Goal: Task Accomplishment & Management: Use online tool/utility

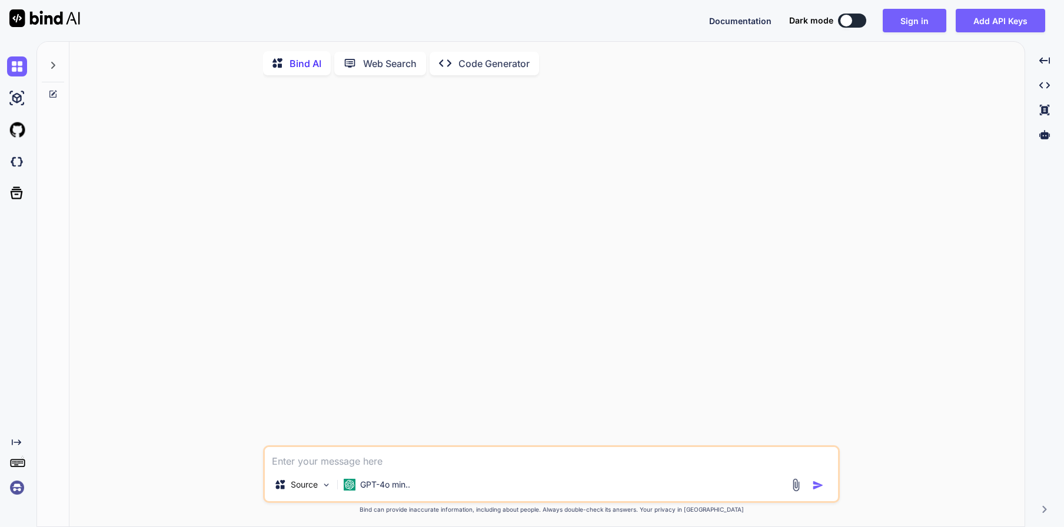
click at [374, 59] on p "Web Search" at bounding box center [390, 63] width 54 height 14
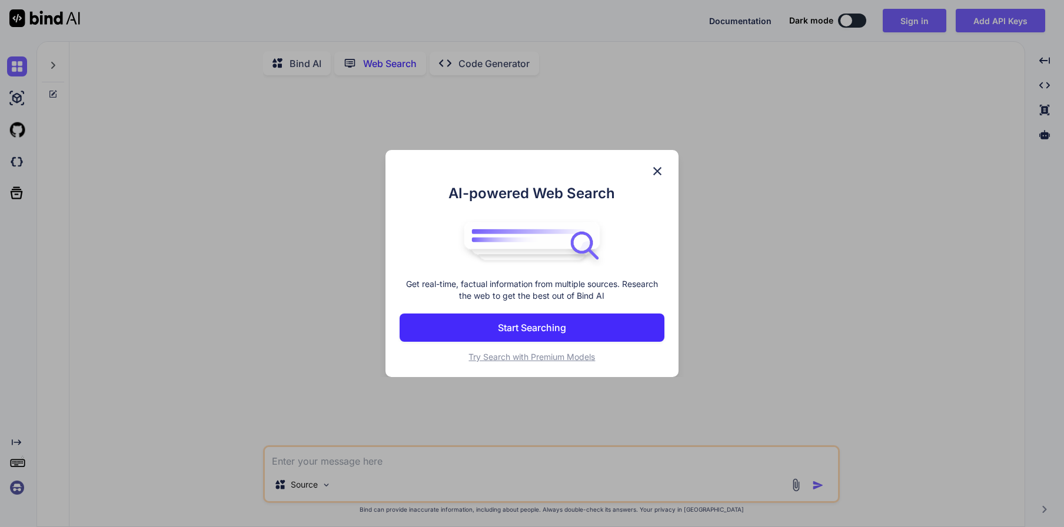
scroll to position [4, 0]
click at [659, 172] on img at bounding box center [657, 171] width 14 height 14
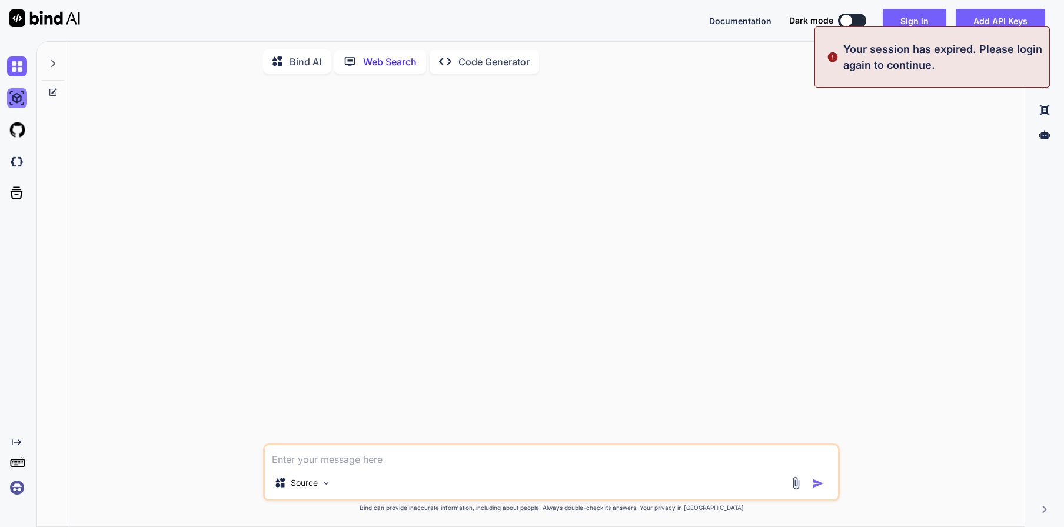
click at [19, 95] on img at bounding box center [17, 98] width 20 height 20
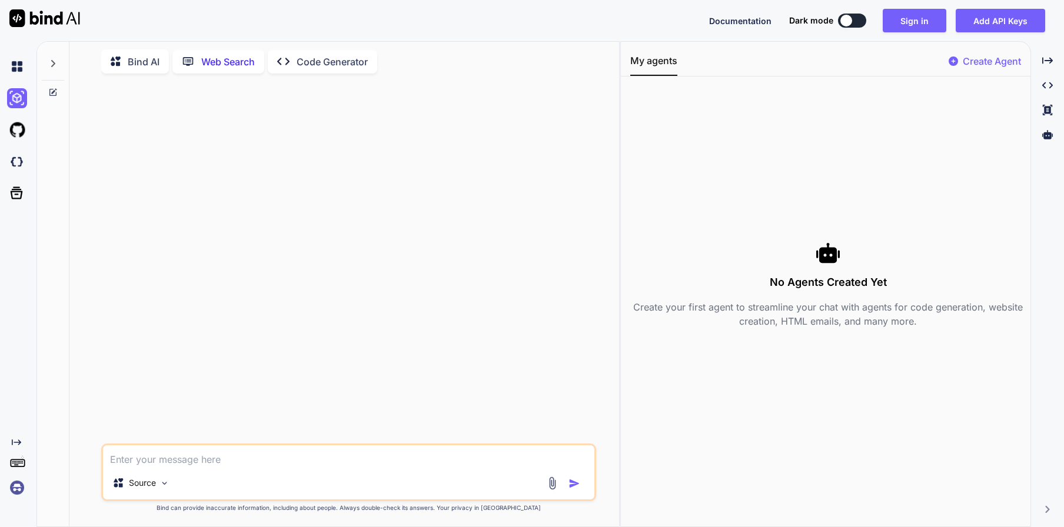
click at [13, 443] on icon "Created with Pixso." at bounding box center [16, 442] width 9 height 9
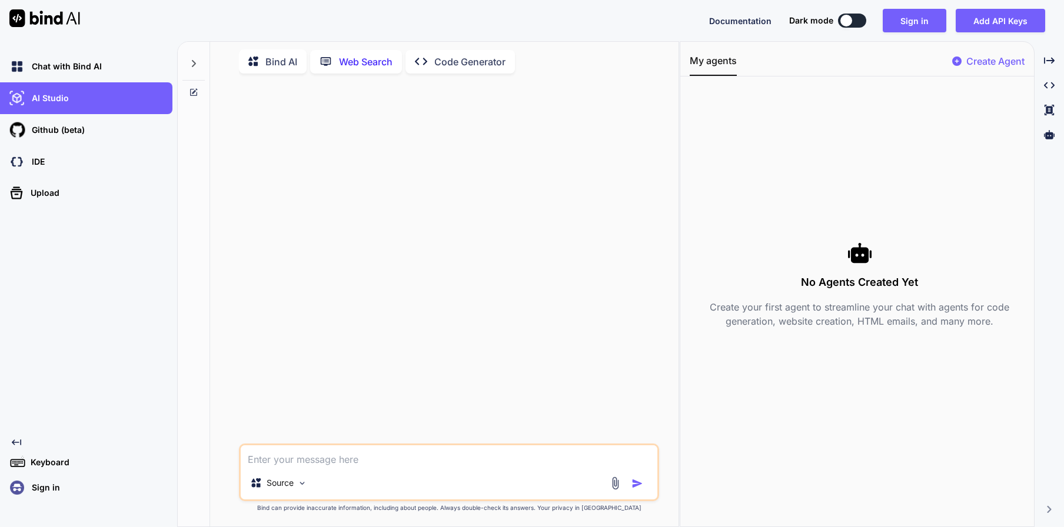
click at [994, 58] on p "Create Agent" at bounding box center [995, 61] width 58 height 14
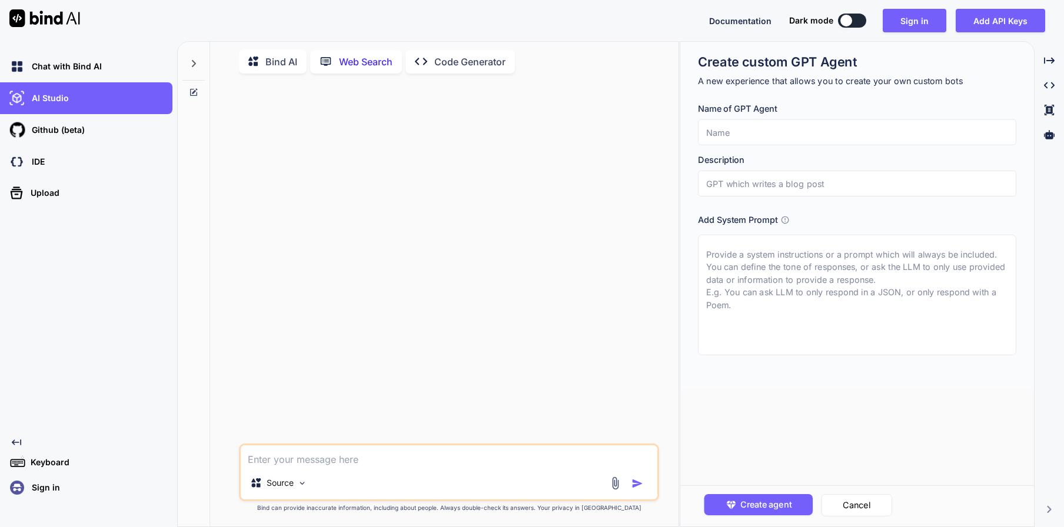
click at [28, 462] on p "Keyboard" at bounding box center [48, 463] width 44 height 12
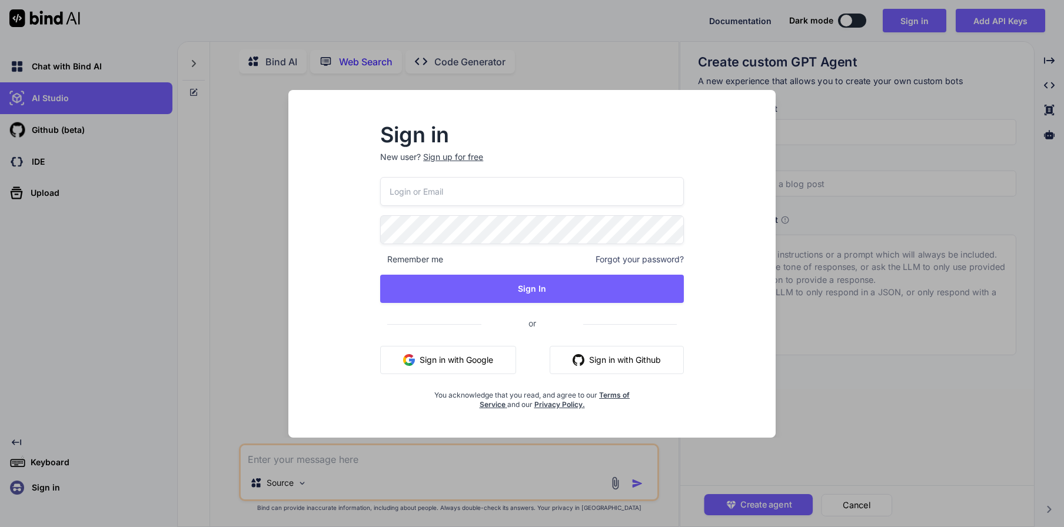
click at [465, 356] on button "Sign in with Google" at bounding box center [448, 360] width 136 height 28
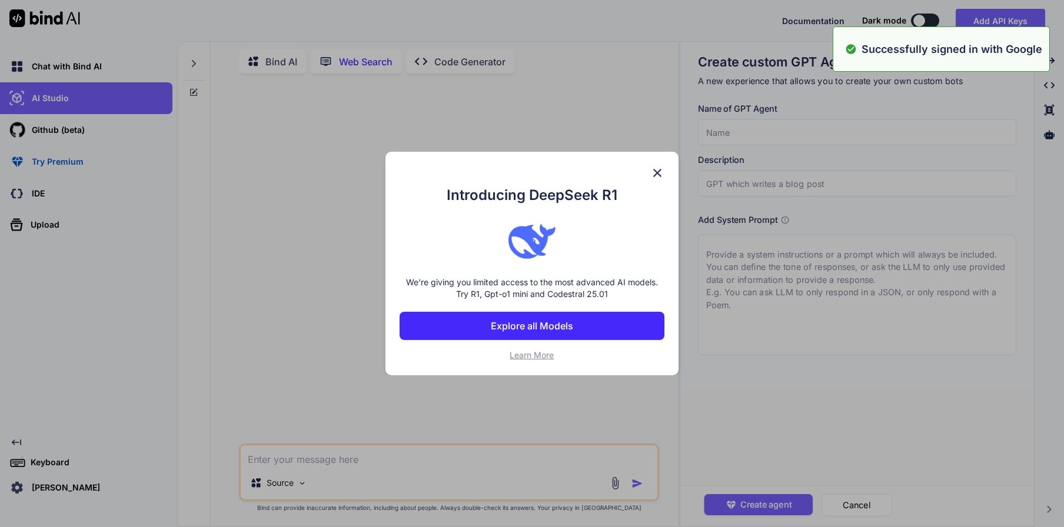
type textarea "x"
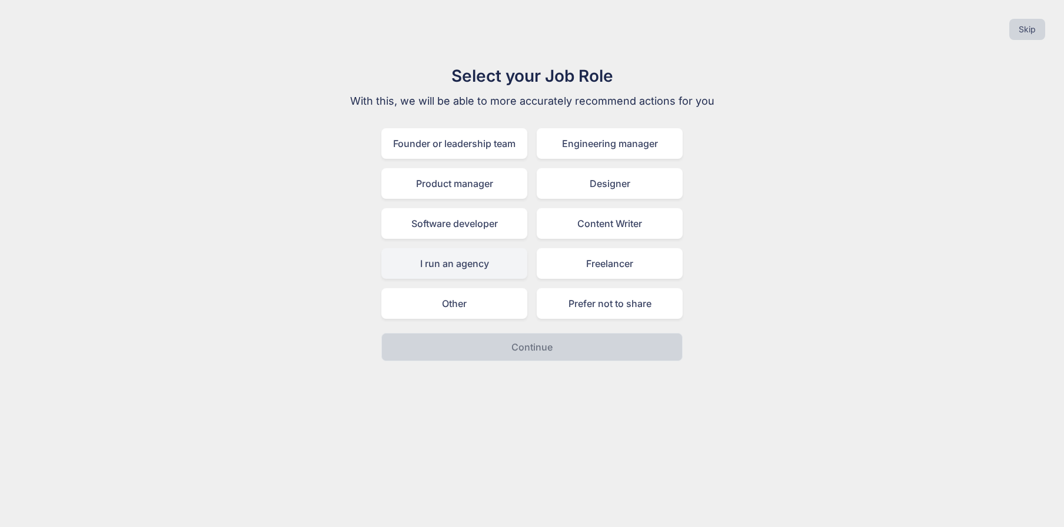
click at [443, 262] on div "I run an agency" at bounding box center [454, 263] width 146 height 31
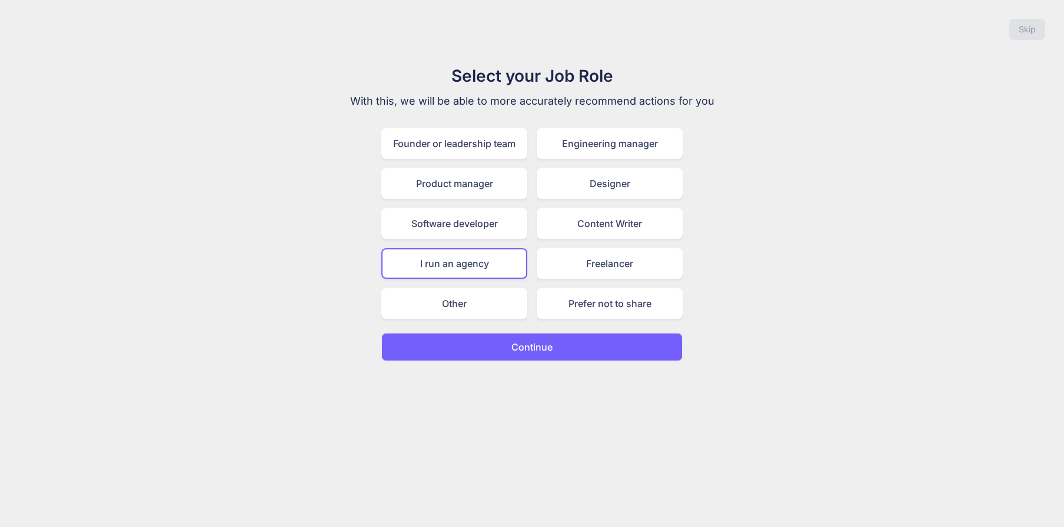
click at [536, 345] on p "Continue" at bounding box center [531, 347] width 41 height 14
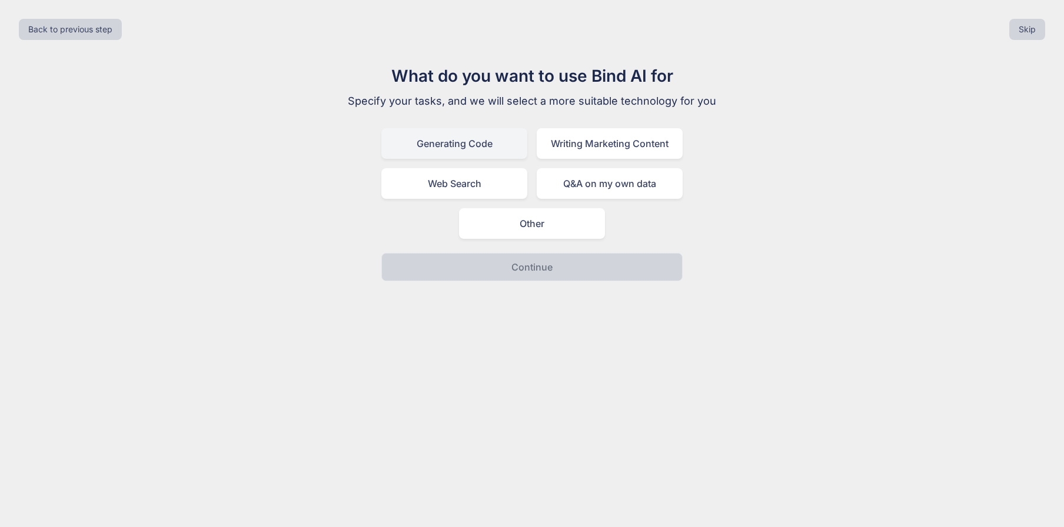
click at [444, 143] on div "Generating Code" at bounding box center [454, 143] width 146 height 31
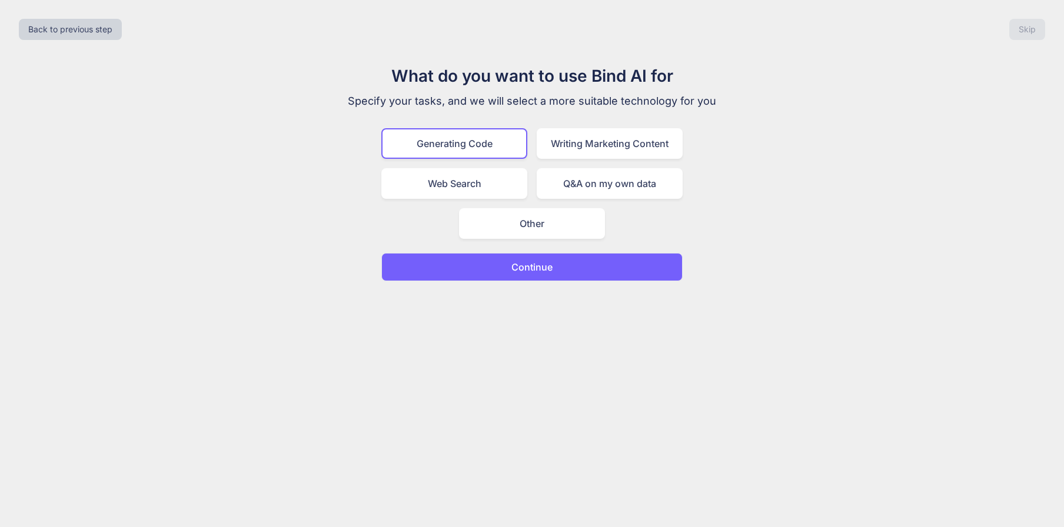
click at [569, 271] on button "Continue" at bounding box center [531, 267] width 301 height 28
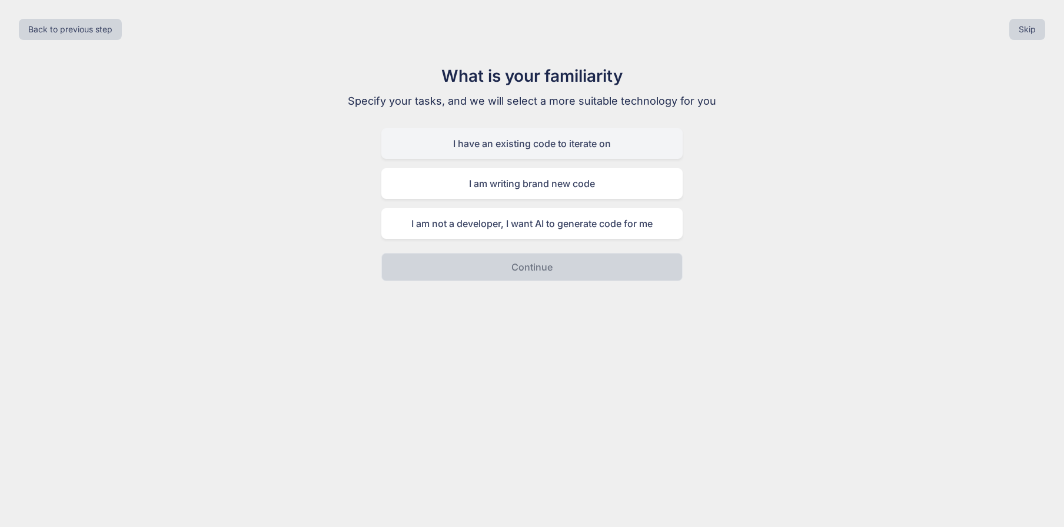
click at [524, 143] on div "I have an existing code to iterate on" at bounding box center [531, 143] width 301 height 31
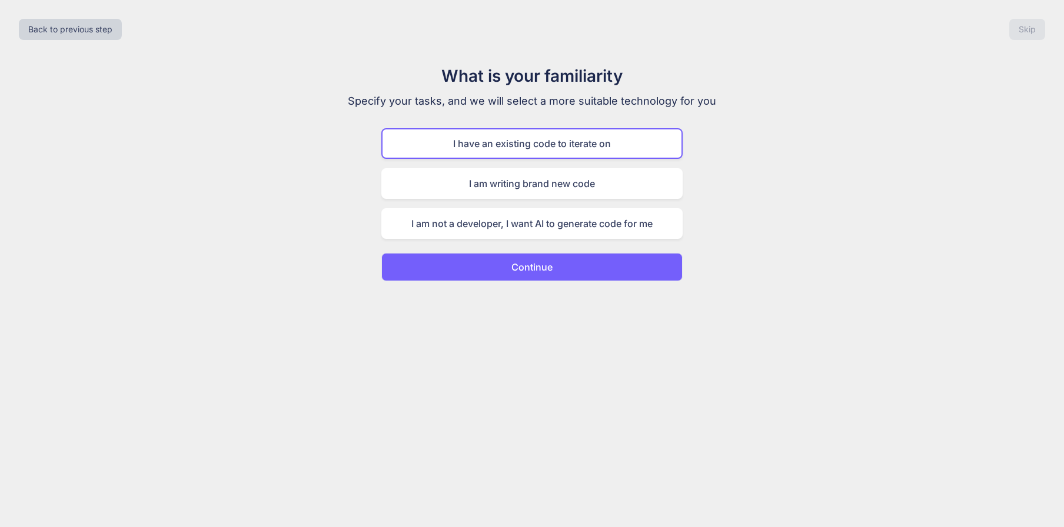
click at [541, 265] on p "Continue" at bounding box center [531, 267] width 41 height 14
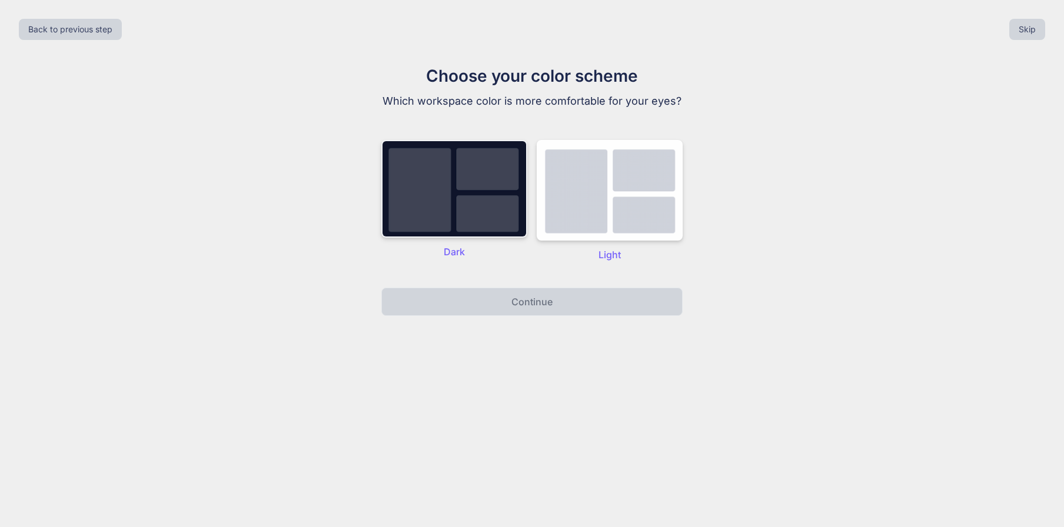
click at [462, 198] on img at bounding box center [454, 189] width 146 height 98
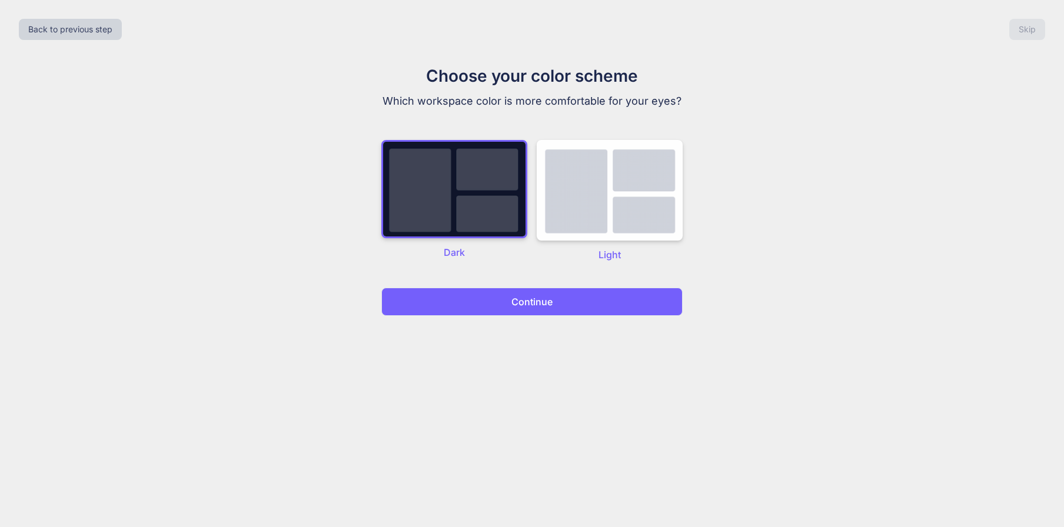
click at [534, 307] on p "Continue" at bounding box center [531, 302] width 41 height 14
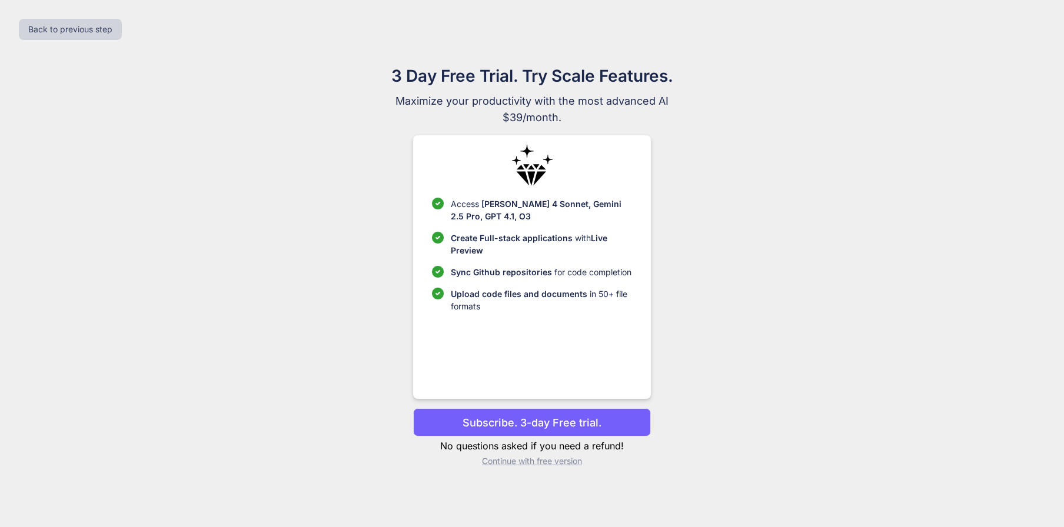
click at [549, 425] on p "Subscribe. 3-day Free trial." at bounding box center [531, 423] width 139 height 16
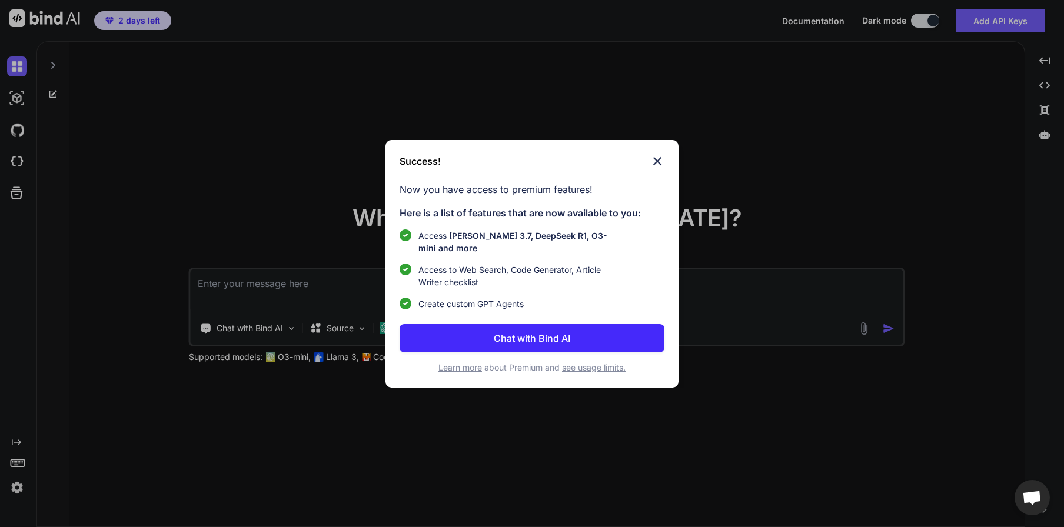
click at [553, 334] on p "Chat with Bind AI" at bounding box center [532, 338] width 76 height 14
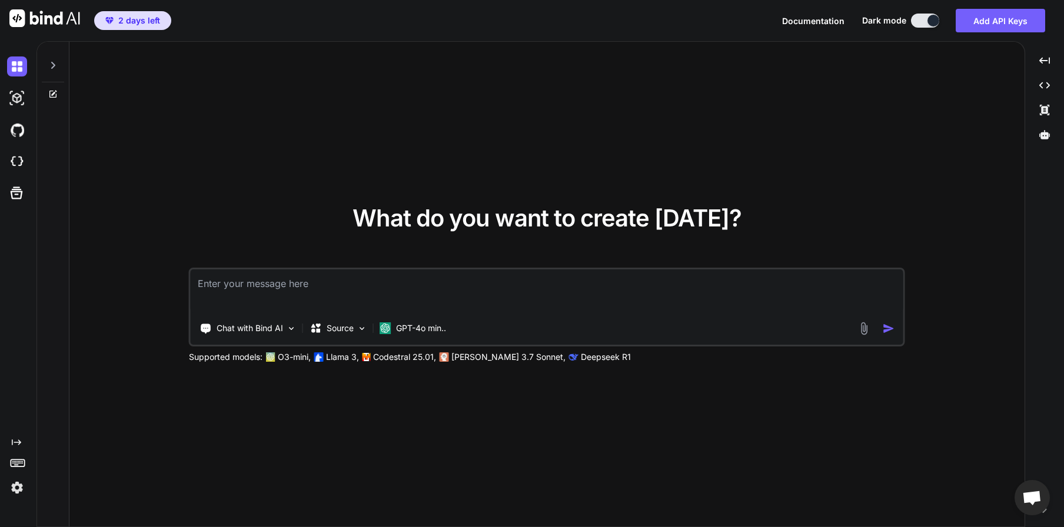
click at [53, 93] on icon at bounding box center [53, 92] width 5 height 5
click at [54, 60] on div at bounding box center [53, 62] width 22 height 41
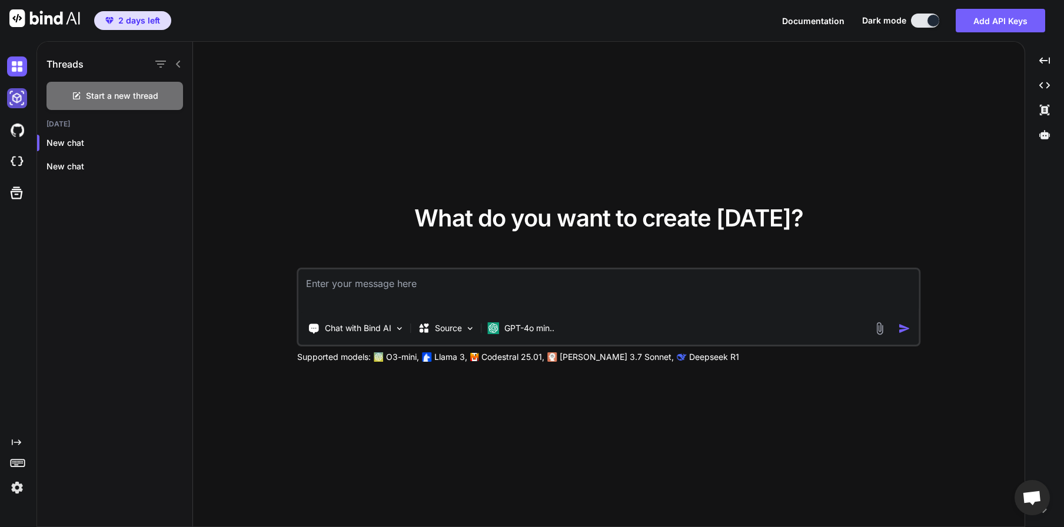
click at [24, 104] on img at bounding box center [17, 98] width 20 height 20
type textarea "x"
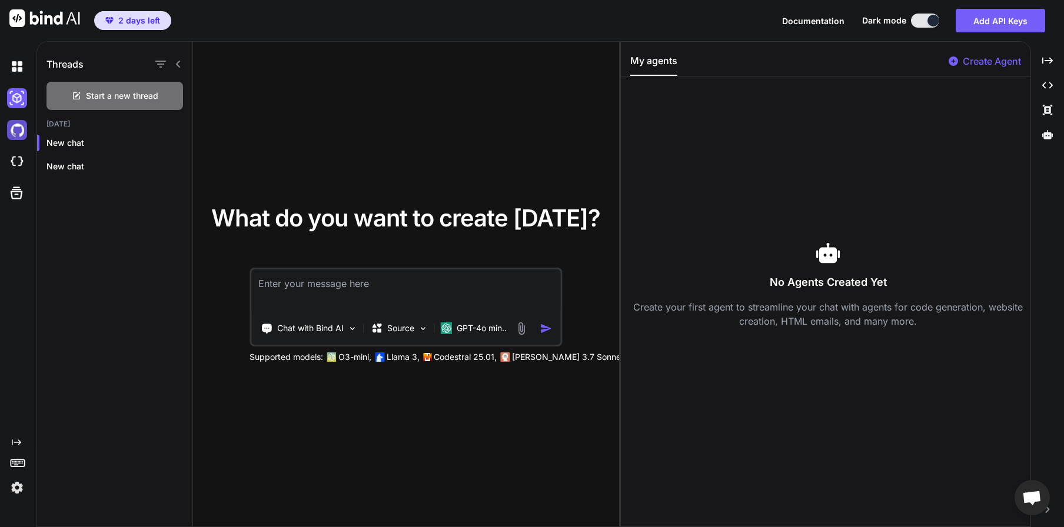
click at [12, 130] on img at bounding box center [17, 130] width 20 height 20
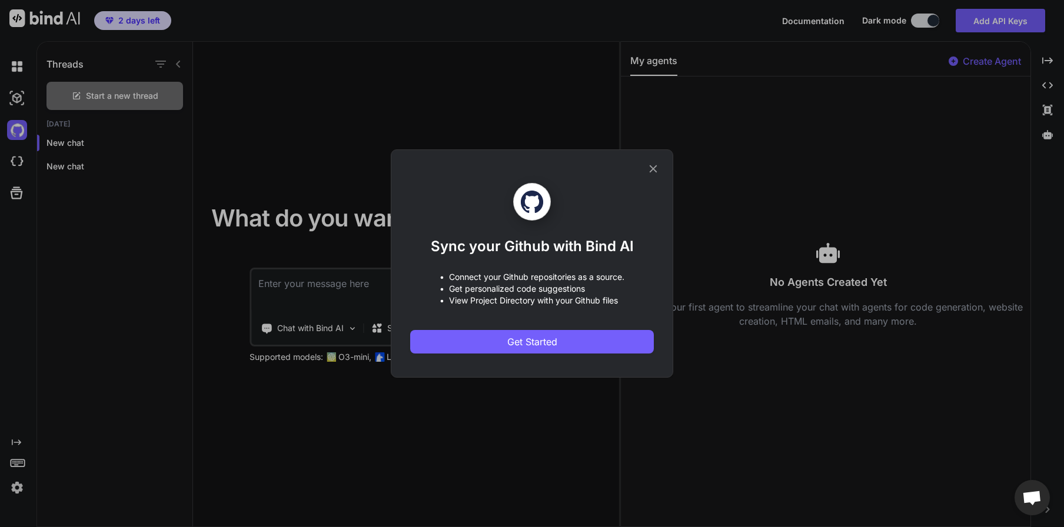
click at [657, 164] on icon at bounding box center [653, 168] width 13 height 13
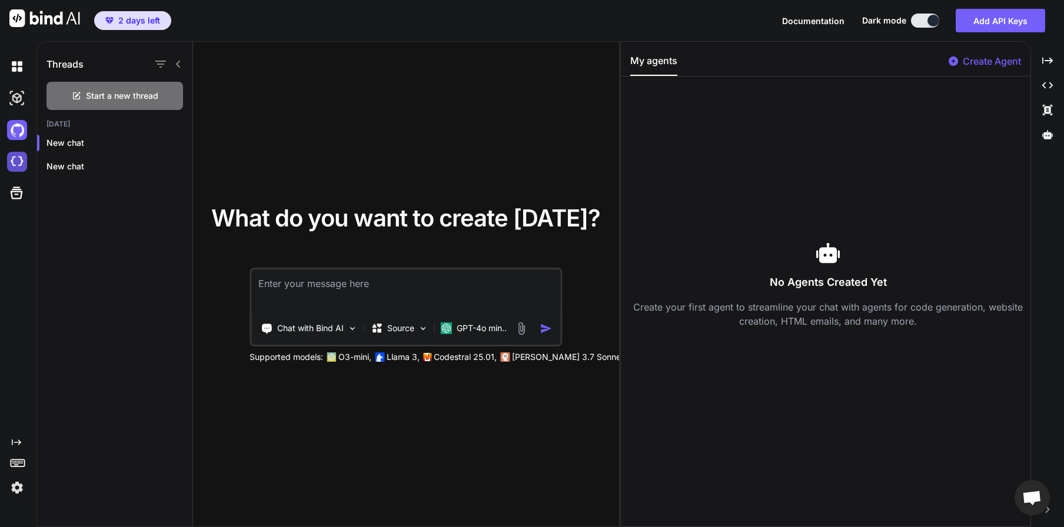
click at [16, 161] on img at bounding box center [17, 162] width 20 height 20
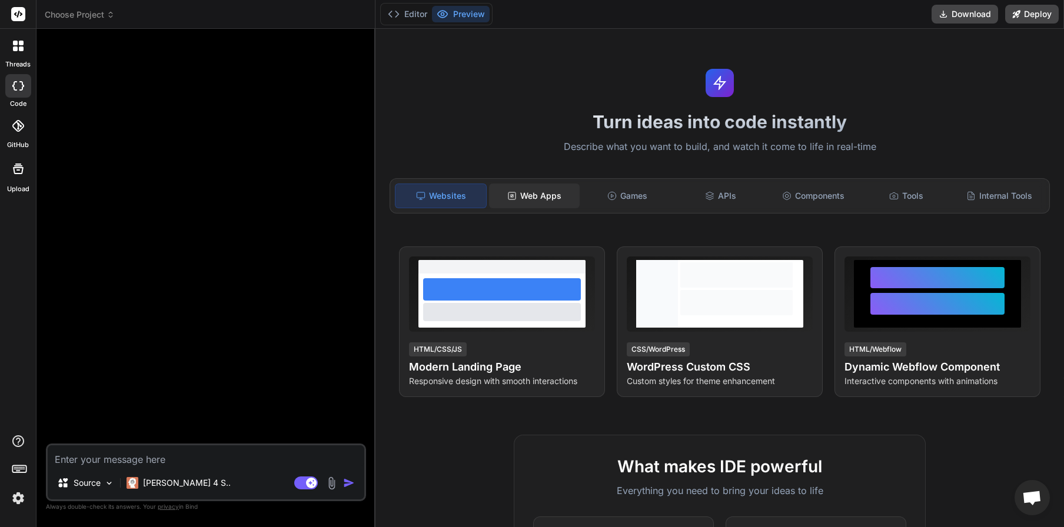
click at [537, 190] on div "Web Apps" at bounding box center [534, 196] width 91 height 25
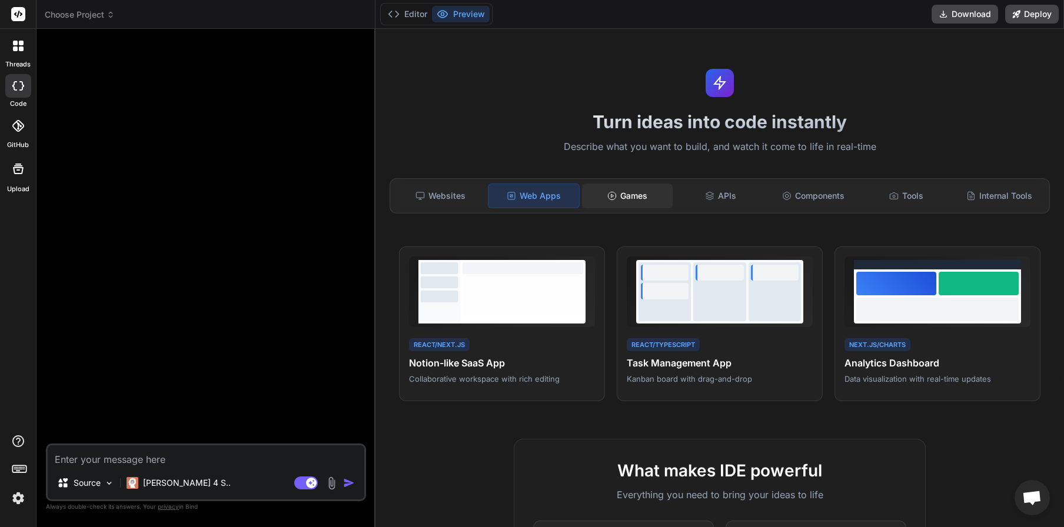
click at [594, 192] on div "Games" at bounding box center [627, 196] width 91 height 25
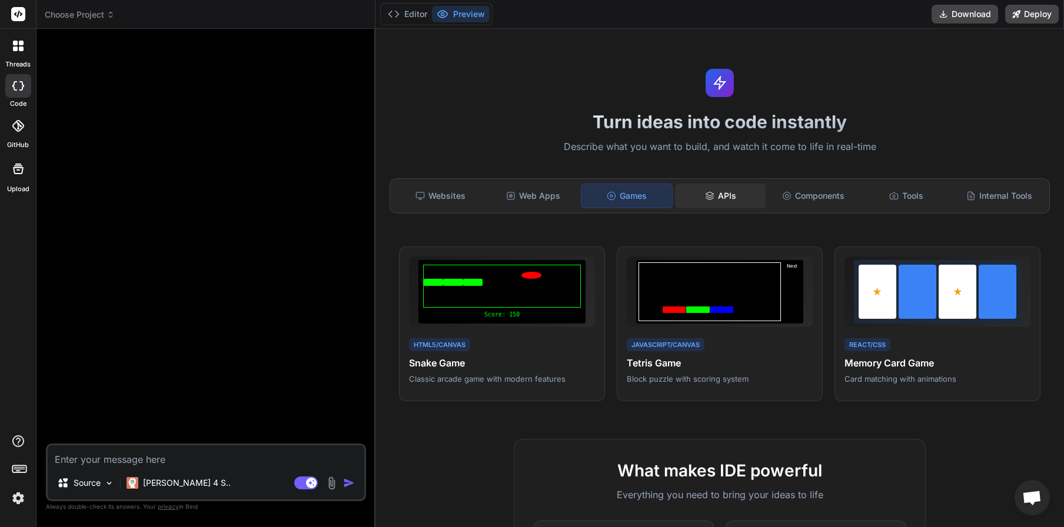
click at [720, 189] on div "APIs" at bounding box center [720, 196] width 91 height 25
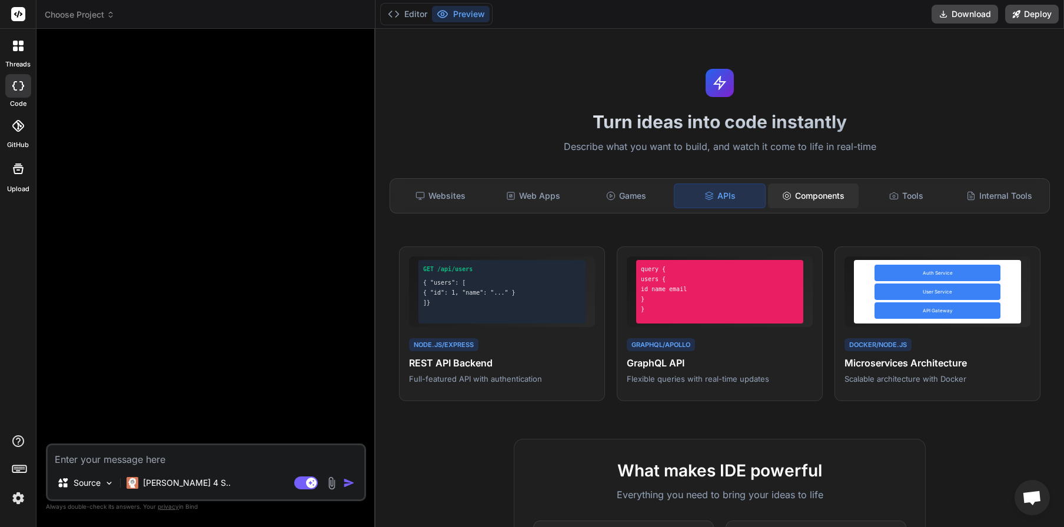
click at [817, 198] on div "Components" at bounding box center [813, 196] width 91 height 25
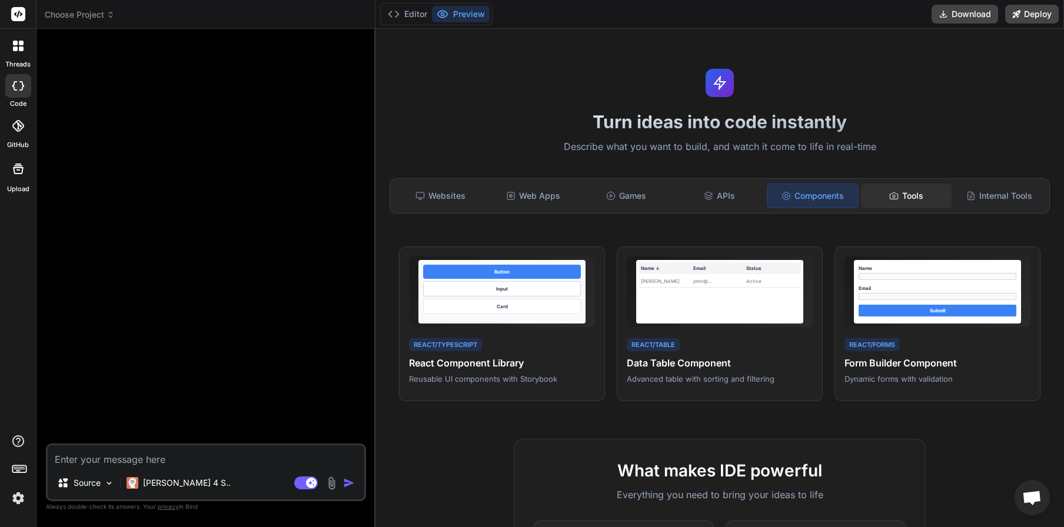
click at [889, 199] on icon at bounding box center [893, 195] width 9 height 9
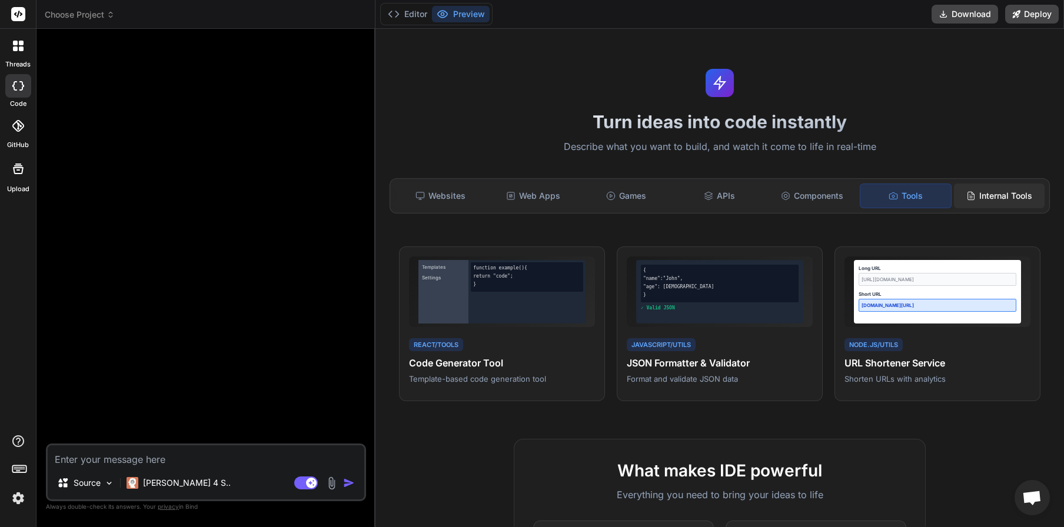
click at [995, 194] on div "Internal Tools" at bounding box center [999, 196] width 91 height 25
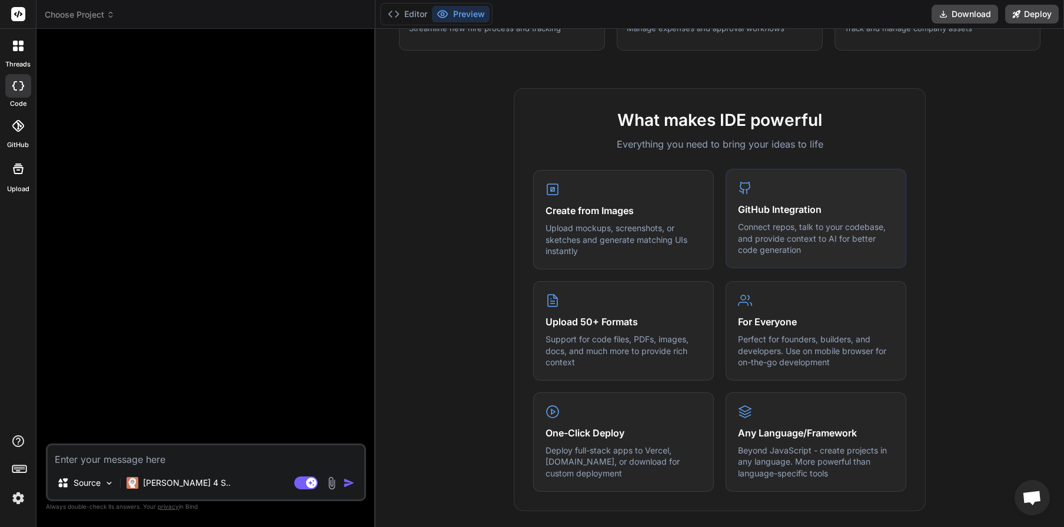
scroll to position [352, 0]
click at [605, 334] on p "Support for code files, PDFs, images, docs, and much more to provide rich conte…" at bounding box center [623, 348] width 156 height 35
click at [589, 222] on p "Upload mockups, screenshots, or sketches and generate matching UIs instantly" at bounding box center [623, 237] width 156 height 35
click at [575, 195] on div "Create from Images Upload mockups, screenshots, or sketches and generate matchi…" at bounding box center [623, 217] width 181 height 99
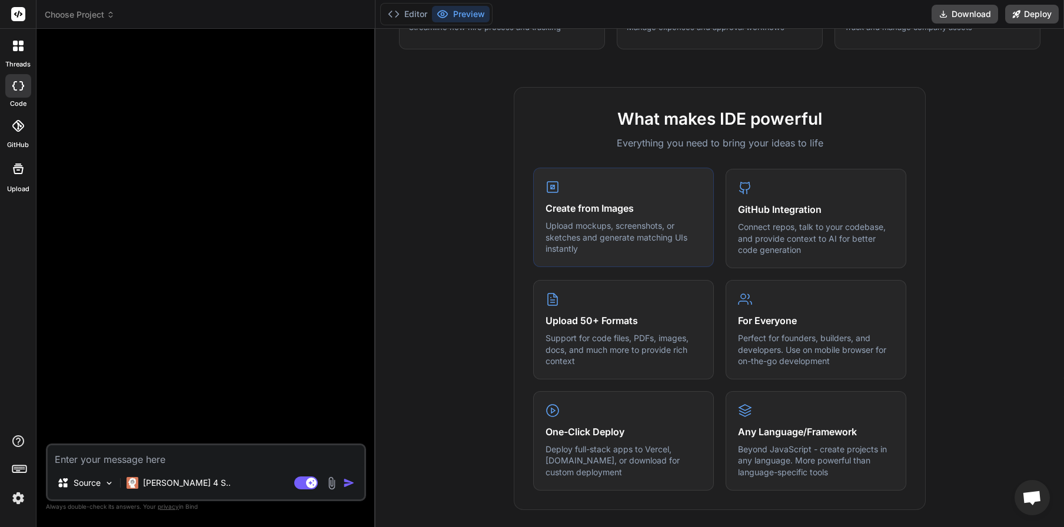
click at [590, 205] on div "Create from Images Upload mockups, screenshots, or sketches and generate matchi…" at bounding box center [623, 217] width 181 height 99
click at [609, 347] on p "Support for code files, PDFs, images, docs, and much more to provide rich conte…" at bounding box center [623, 348] width 156 height 35
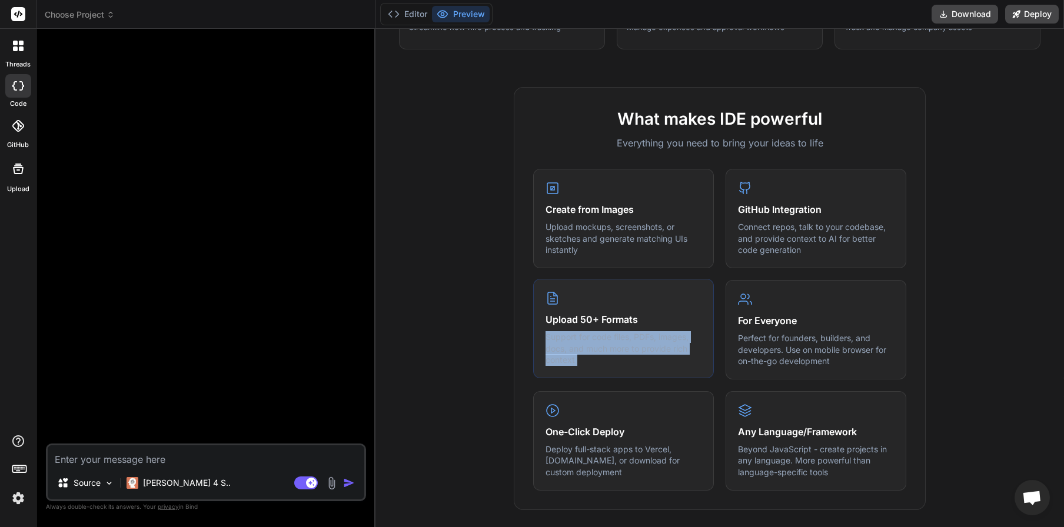
drag, startPoint x: 609, startPoint y: 347, endPoint x: 607, endPoint y: 368, distance: 21.8
click at [609, 347] on p "Support for code files, PDFs, images, docs, and much more to provide rich conte…" at bounding box center [623, 348] width 156 height 35
drag, startPoint x: 601, startPoint y: 425, endPoint x: 578, endPoint y: 397, distance: 35.9
click at [600, 424] on h4 "One-Click Deploy" at bounding box center [623, 431] width 156 height 14
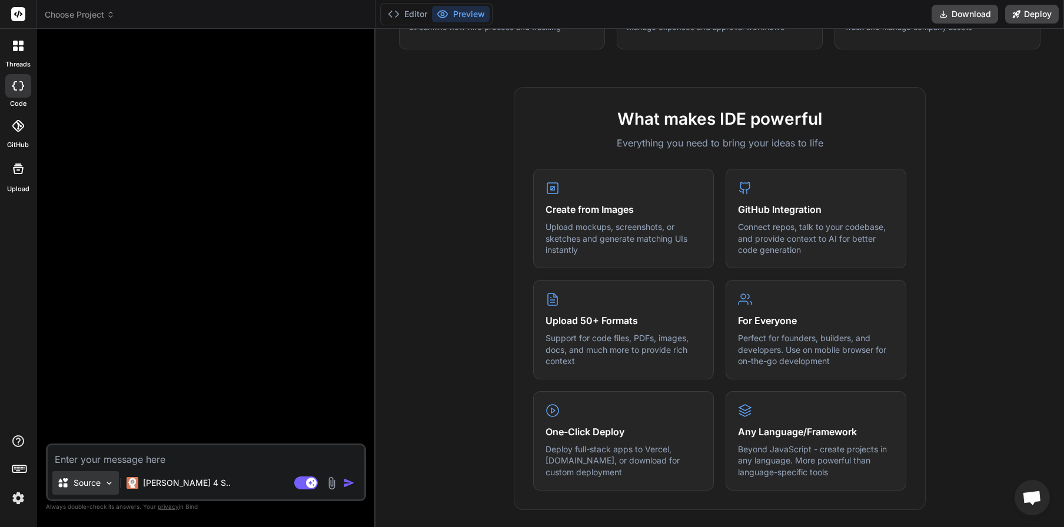
click at [112, 485] on img at bounding box center [109, 483] width 10 height 10
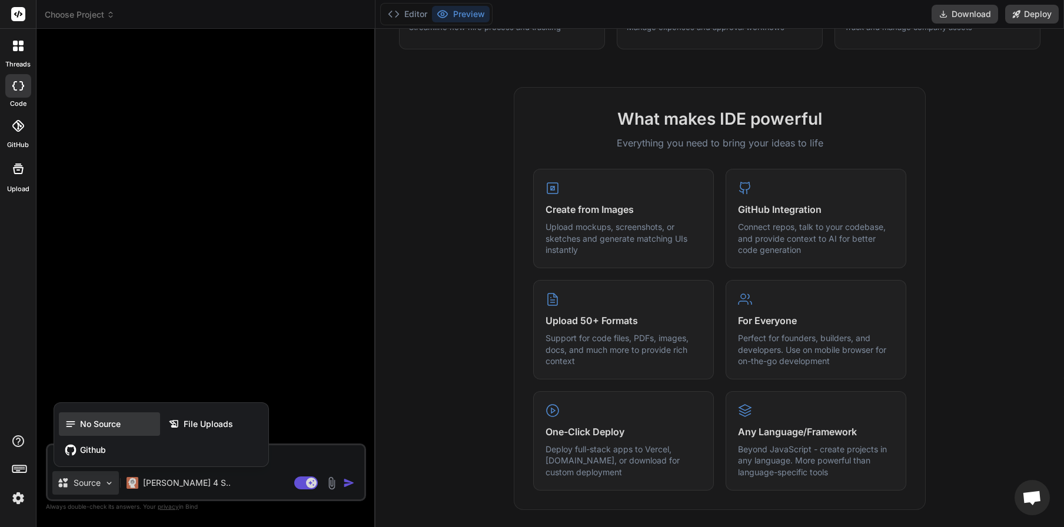
click at [80, 429] on span "No Source" at bounding box center [100, 424] width 41 height 12
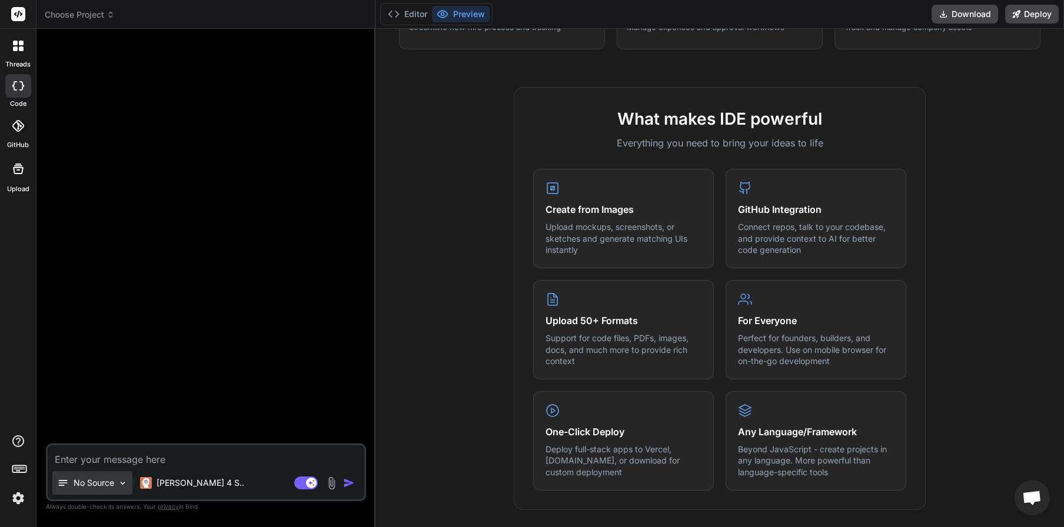
click at [93, 482] on p "No Source" at bounding box center [94, 483] width 41 height 12
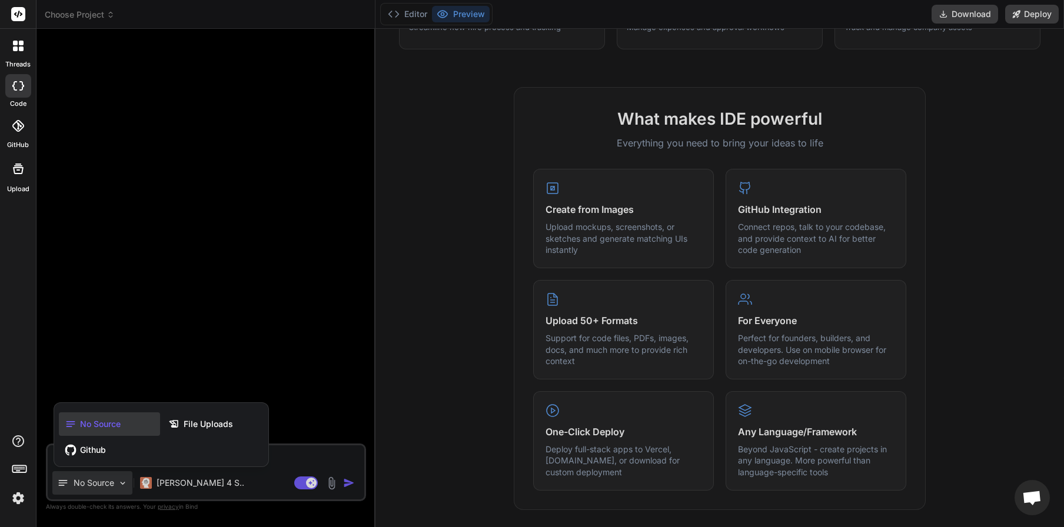
click at [332, 487] on div at bounding box center [532, 263] width 1064 height 527
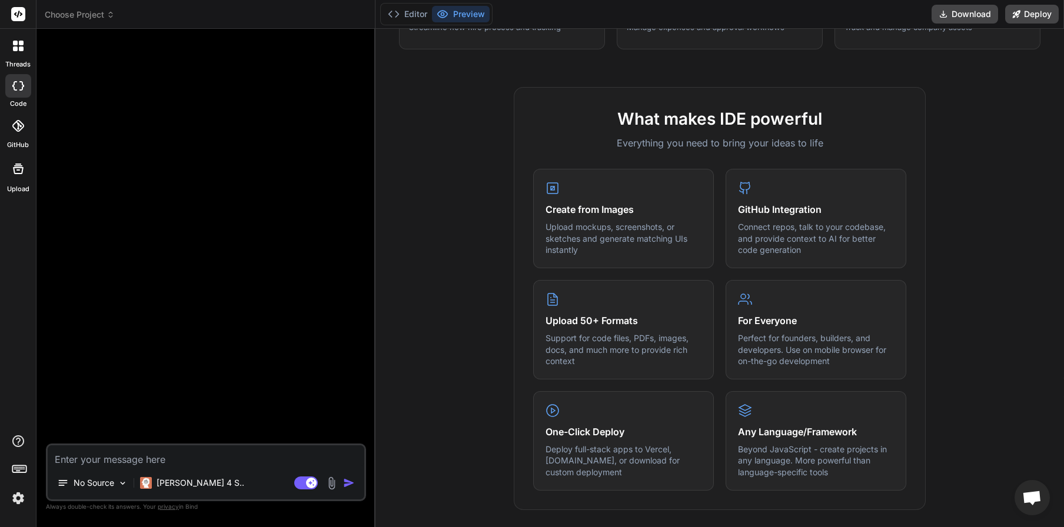
click at [332, 487] on img at bounding box center [332, 484] width 14 height 14
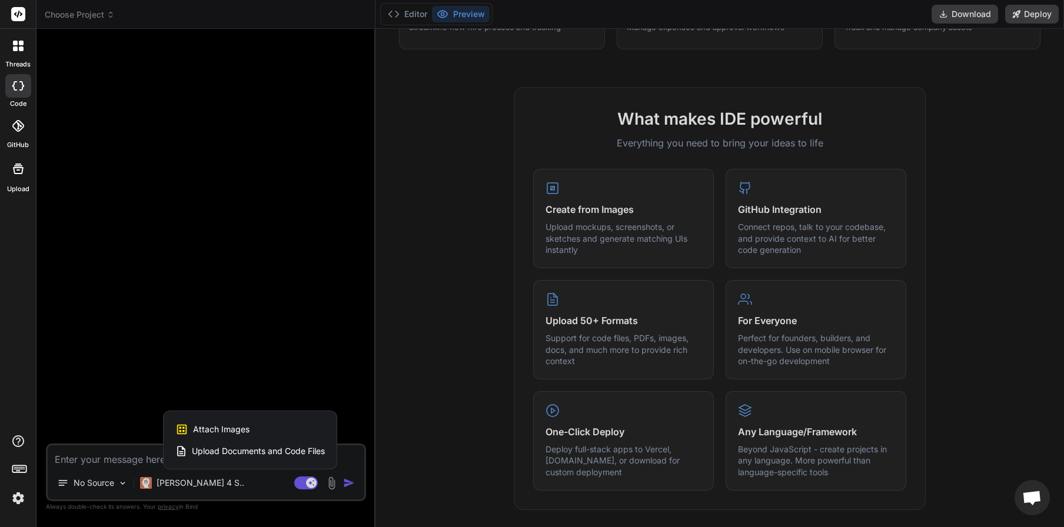
drag, startPoint x: 217, startPoint y: 347, endPoint x: 165, endPoint y: 401, distance: 74.9
click at [217, 347] on div at bounding box center [532, 263] width 1064 height 527
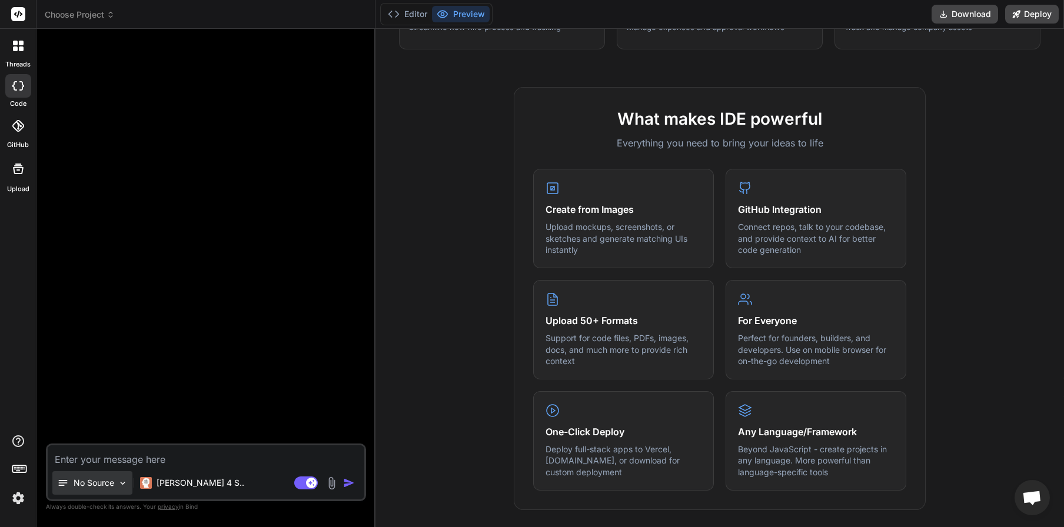
click at [92, 487] on p "No Source" at bounding box center [94, 483] width 41 height 12
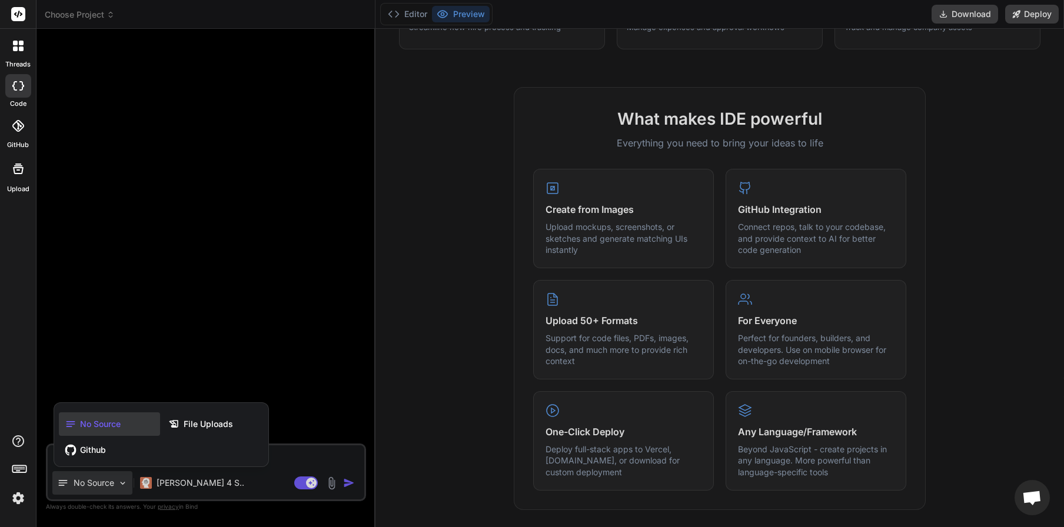
click at [125, 332] on div at bounding box center [532, 263] width 1064 height 527
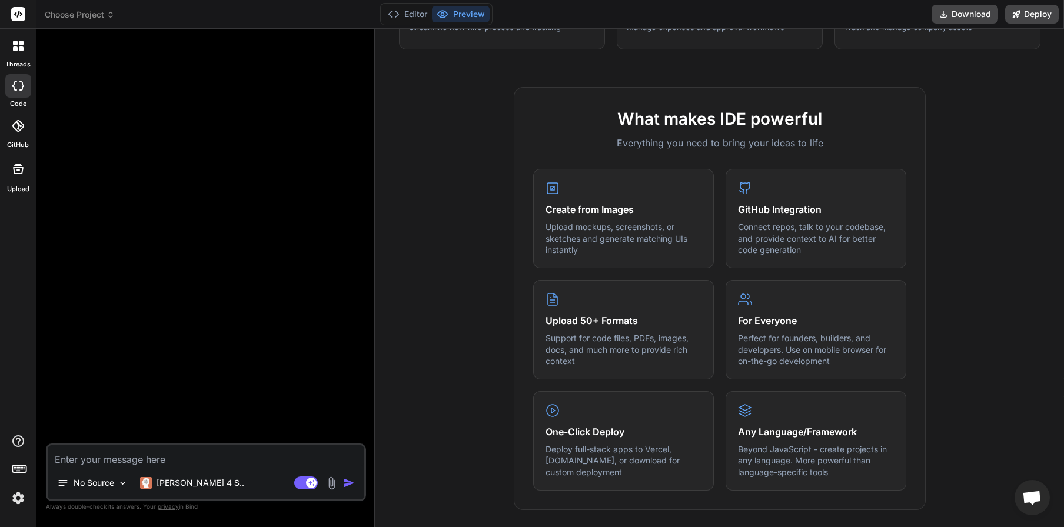
click at [15, 499] on img at bounding box center [18, 498] width 20 height 20
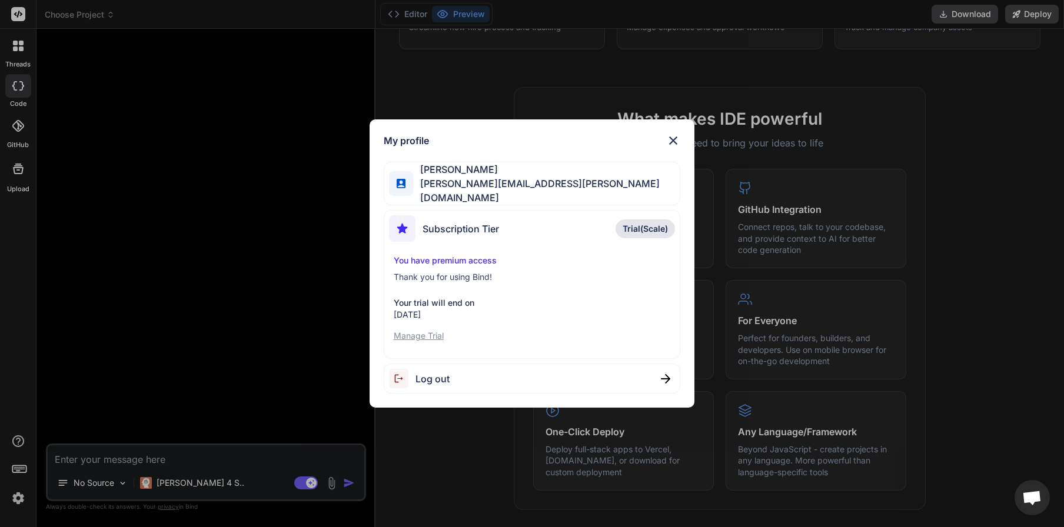
click at [668, 145] on img at bounding box center [673, 141] width 14 height 14
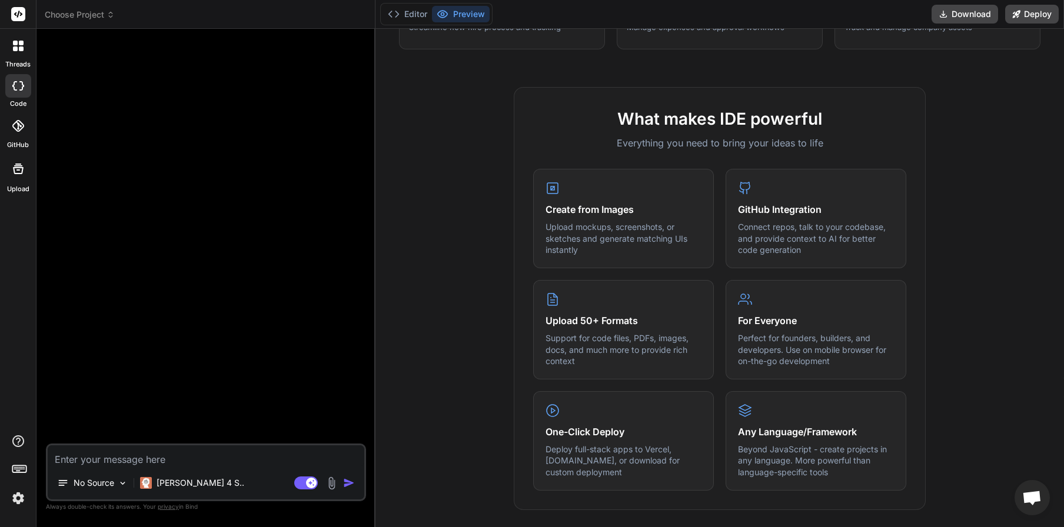
click at [15, 131] on icon at bounding box center [18, 126] width 12 height 12
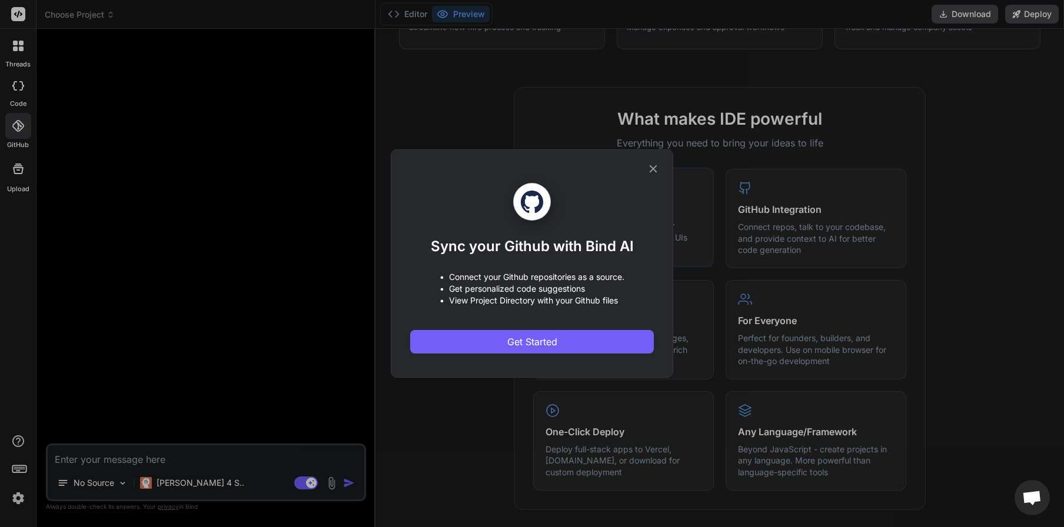
click at [648, 169] on icon at bounding box center [653, 168] width 13 height 13
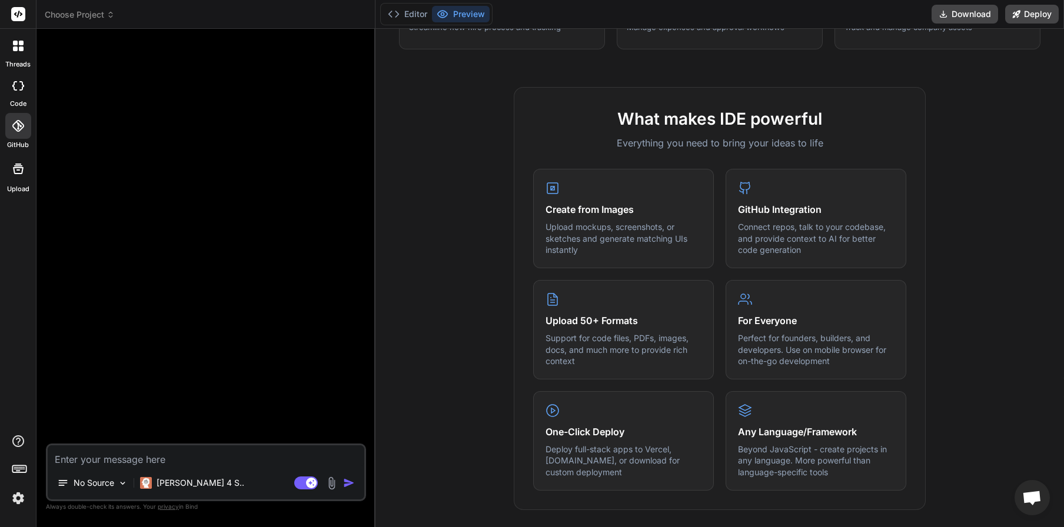
click at [14, 175] on icon at bounding box center [18, 169] width 14 height 14
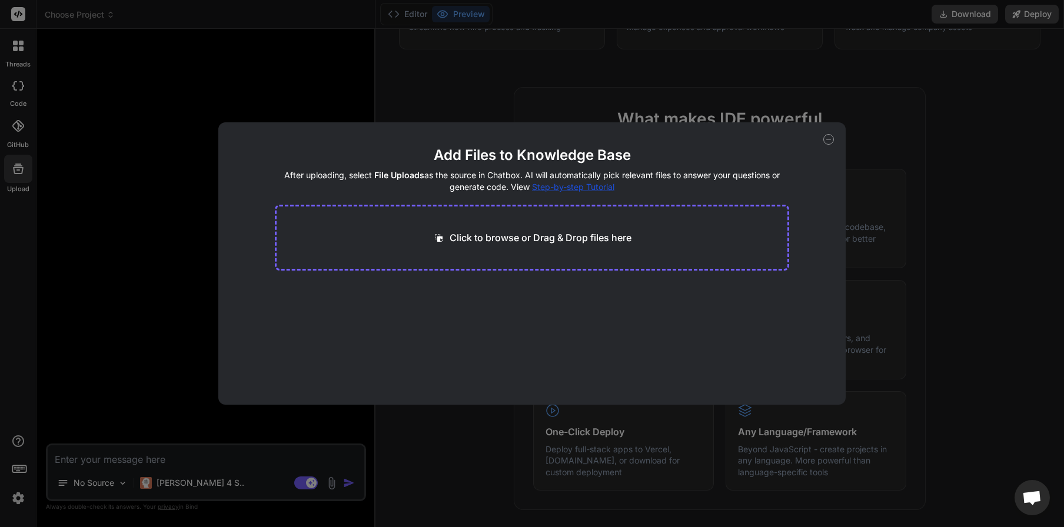
click at [828, 140] on icon at bounding box center [828, 139] width 11 height 11
type textarea "x"
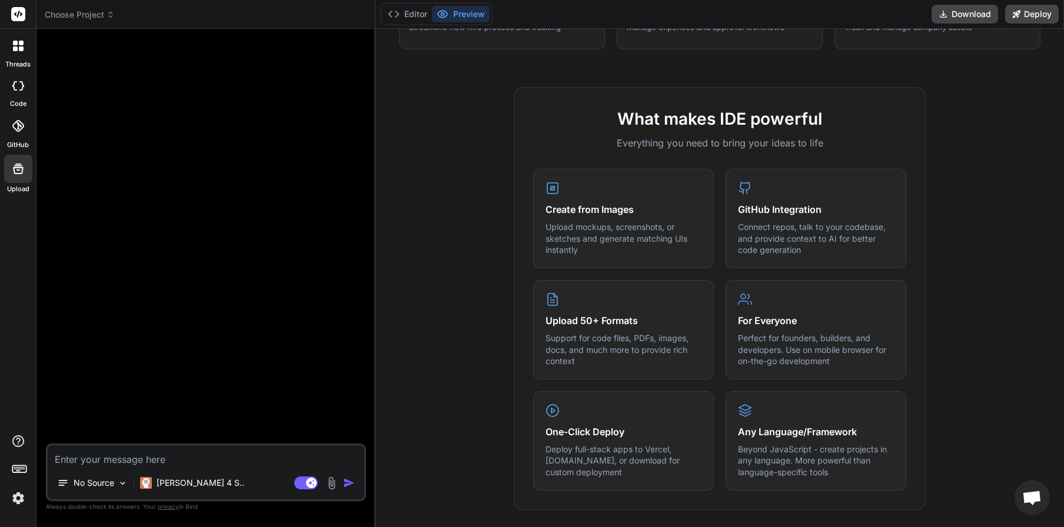
click at [12, 53] on div at bounding box center [18, 46] width 25 height 25
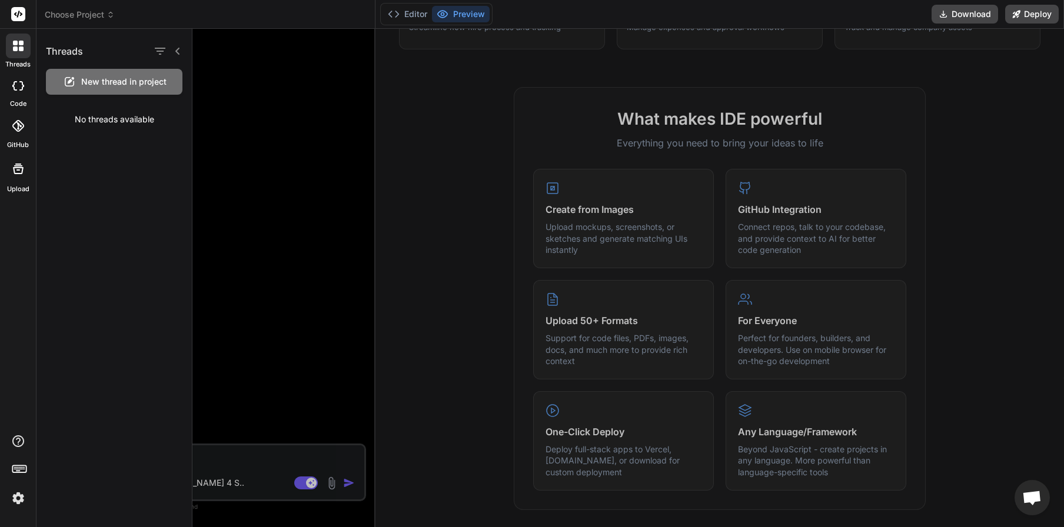
click at [18, 14] on icon at bounding box center [18, 14] width 9 height 7
drag, startPoint x: 318, startPoint y: 105, endPoint x: 395, endPoint y: 64, distance: 87.9
click at [318, 104] on div at bounding box center [627, 278] width 871 height 498
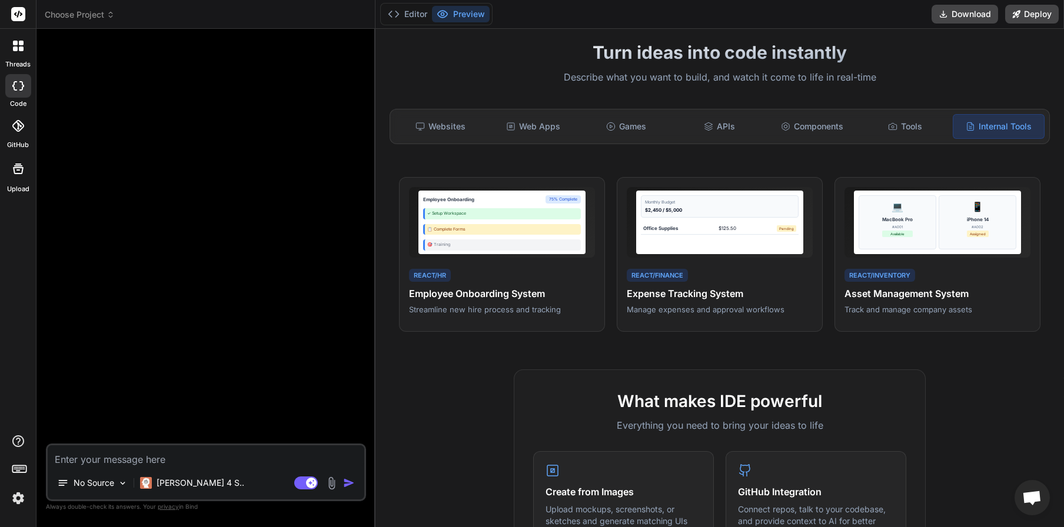
scroll to position [0, 0]
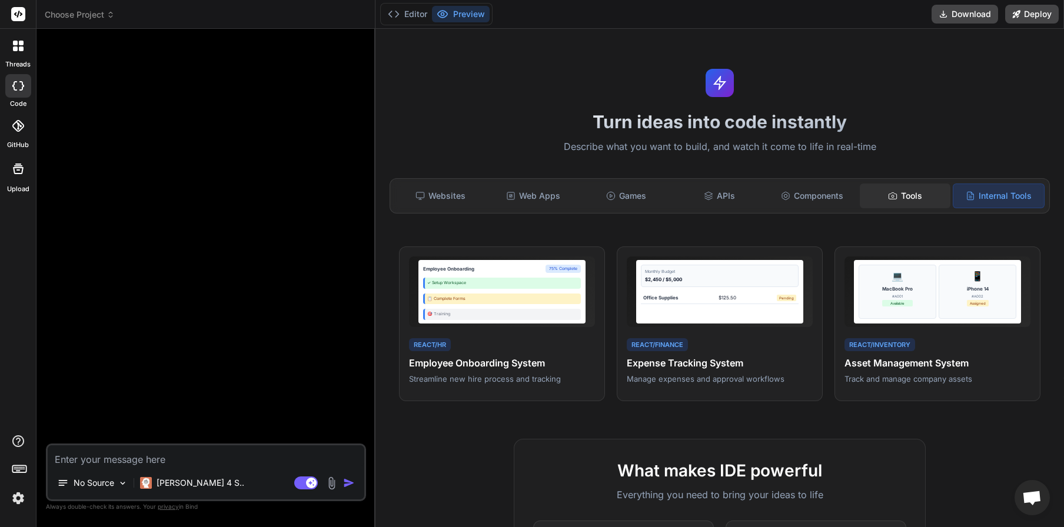
click at [897, 201] on div "Tools" at bounding box center [905, 196] width 91 height 25
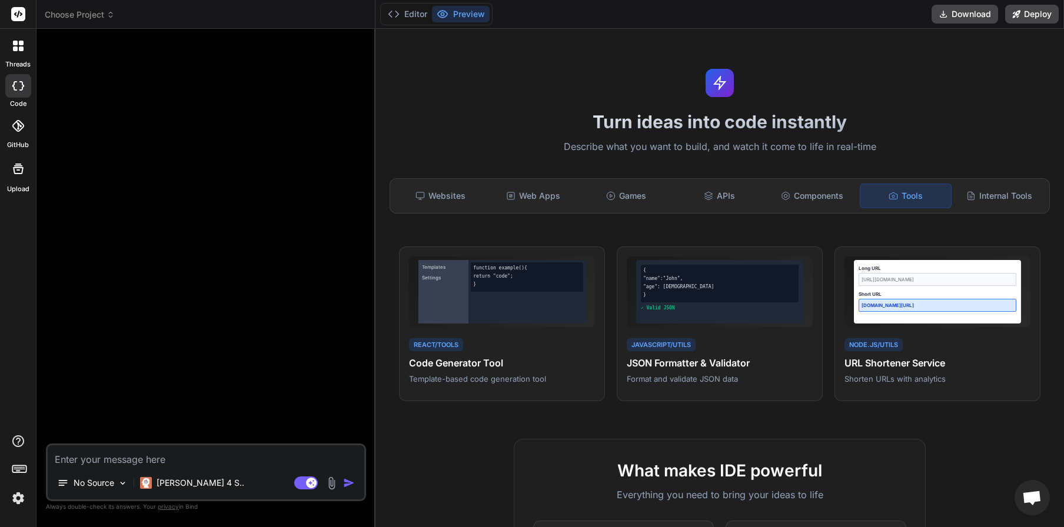
click at [97, 13] on span "Choose Project" at bounding box center [80, 15] width 70 height 12
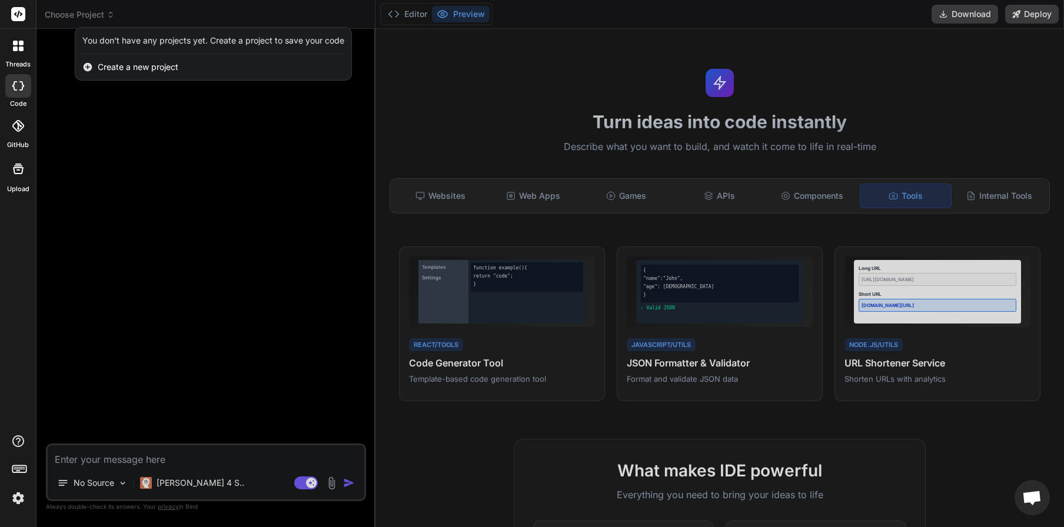
click at [114, 67] on span "Create a new project" at bounding box center [138, 67] width 81 height 12
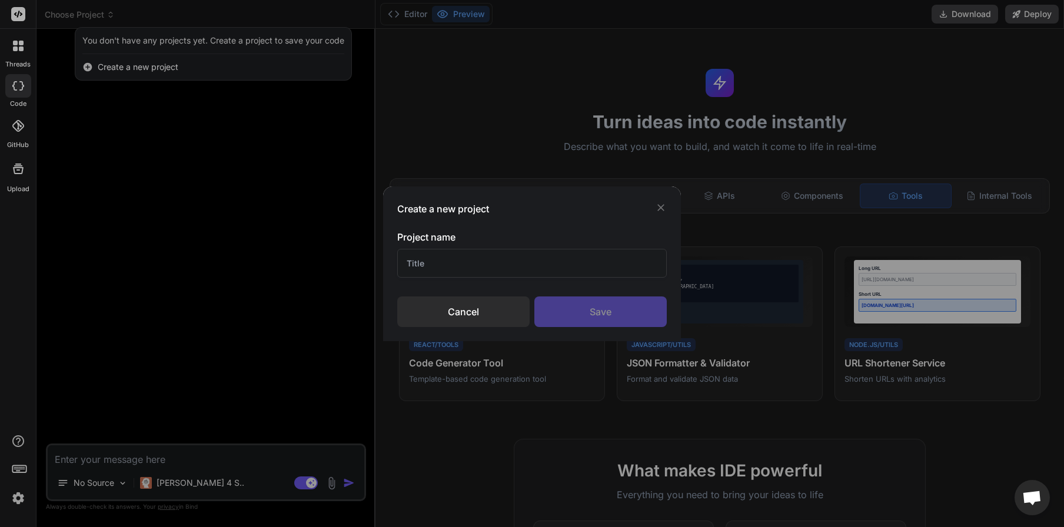
click at [449, 264] on input "text" at bounding box center [531, 263] width 269 height 29
type input "[PERSON_NAME]"
click at [628, 316] on div "Save" at bounding box center [600, 312] width 132 height 31
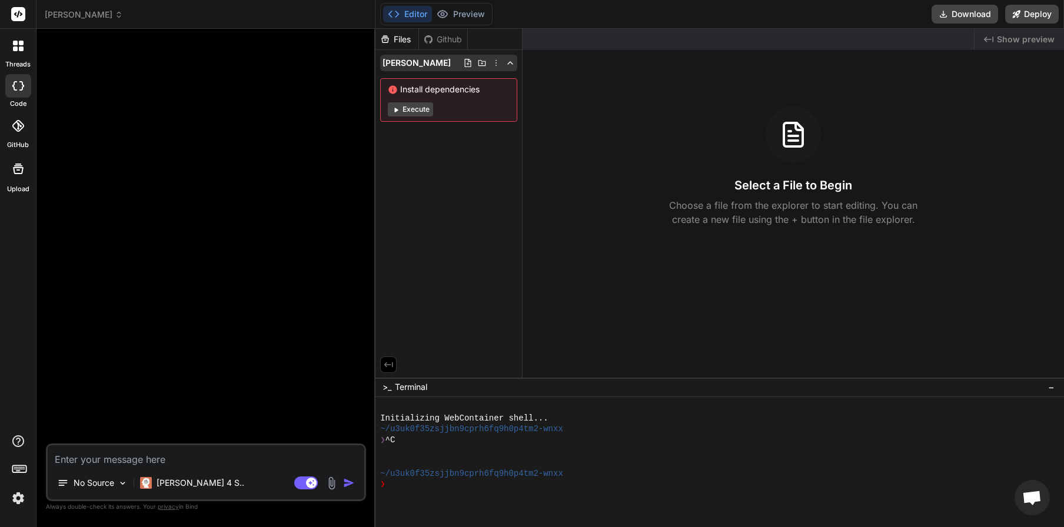
click at [483, 62] on icon at bounding box center [481, 62] width 9 height 9
click at [494, 65] on icon at bounding box center [495, 62] width 9 height 9
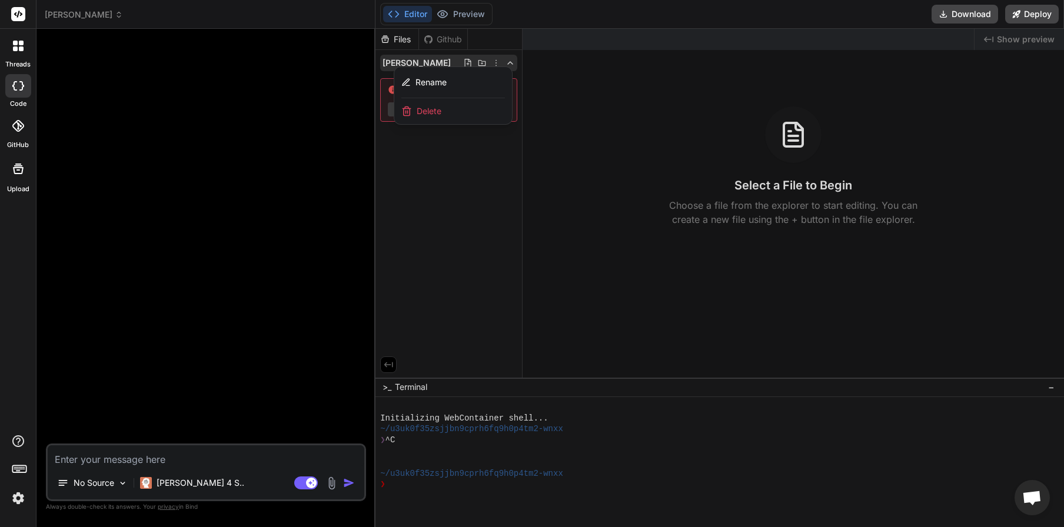
click at [509, 65] on div at bounding box center [719, 278] width 688 height 498
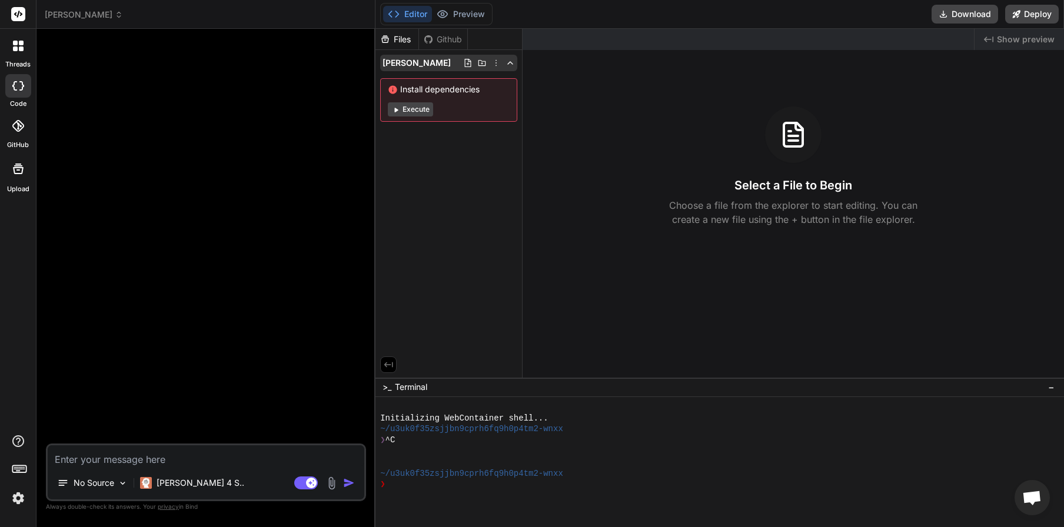
click at [509, 65] on icon at bounding box center [509, 62] width 9 height 9
click at [437, 68] on div "[PERSON_NAME]" at bounding box center [448, 63] width 137 height 16
click at [431, 67] on div "[PERSON_NAME]" at bounding box center [448, 63] width 137 height 16
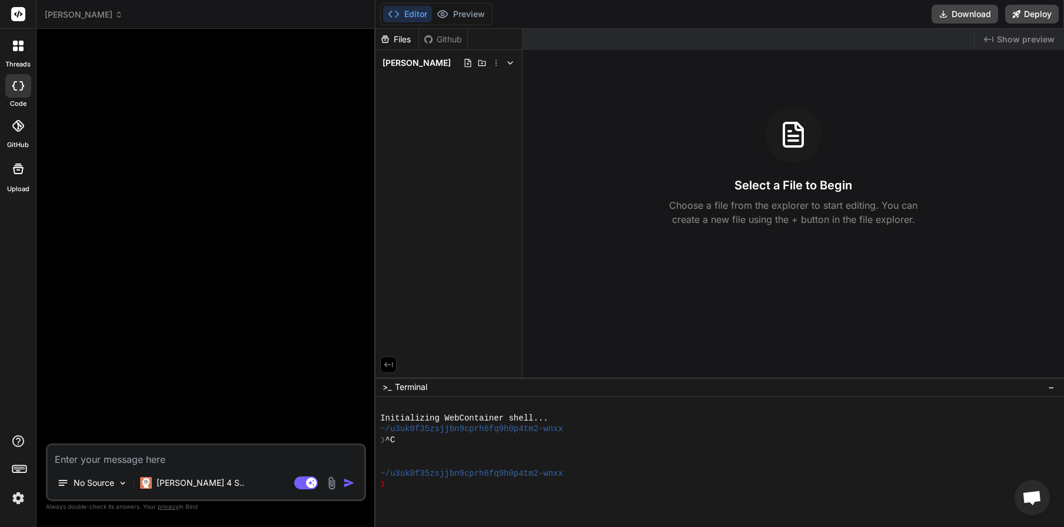
click at [13, 53] on div at bounding box center [18, 46] width 25 height 25
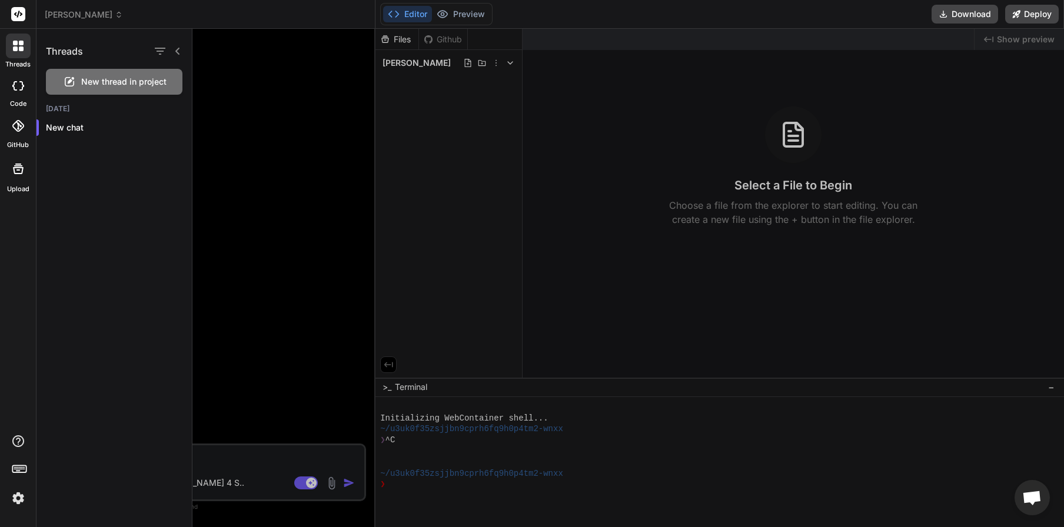
click at [26, 133] on div at bounding box center [18, 126] width 26 height 26
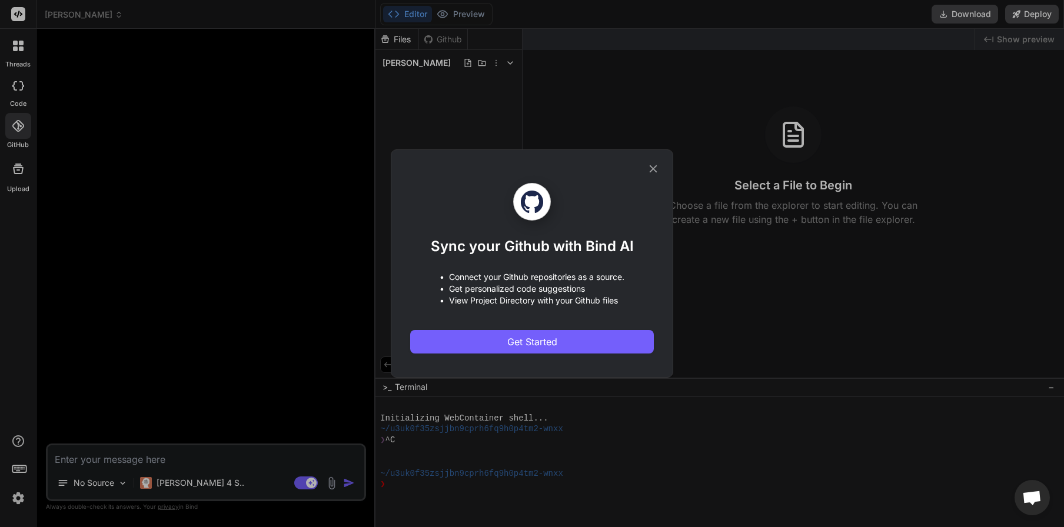
click at [658, 168] on icon at bounding box center [653, 168] width 13 height 13
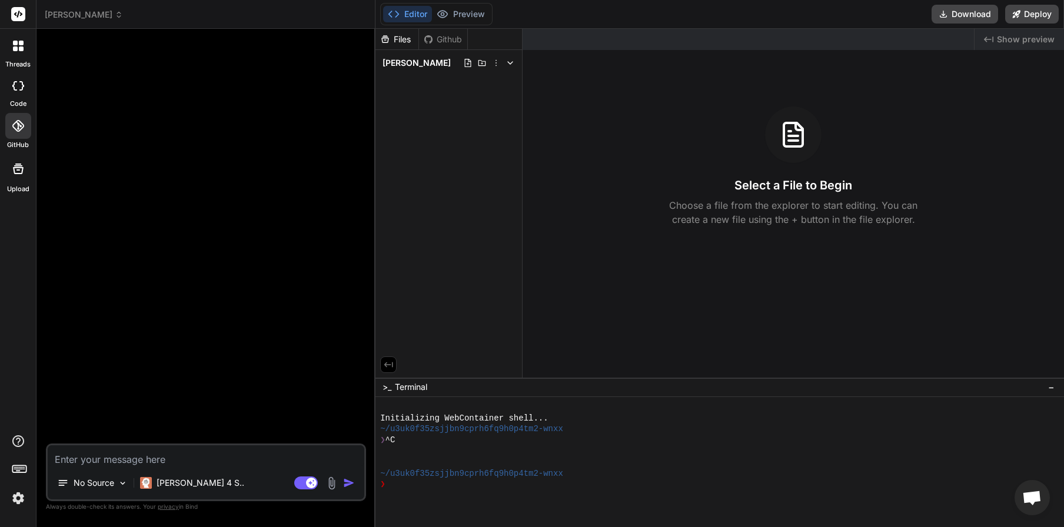
click at [13, 175] on div at bounding box center [18, 169] width 28 height 28
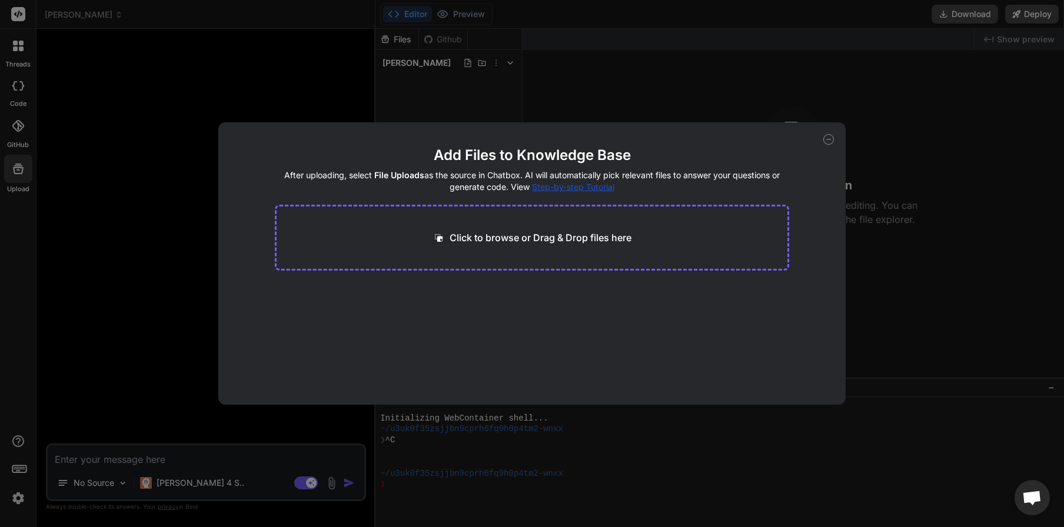
click at [512, 239] on p "Click to browse or Drag & Drop files here" at bounding box center [540, 238] width 182 height 14
click at [875, 44] on div "Add Files to Knowledge Base After uploading, select File Uploads as the source …" at bounding box center [532, 263] width 1064 height 527
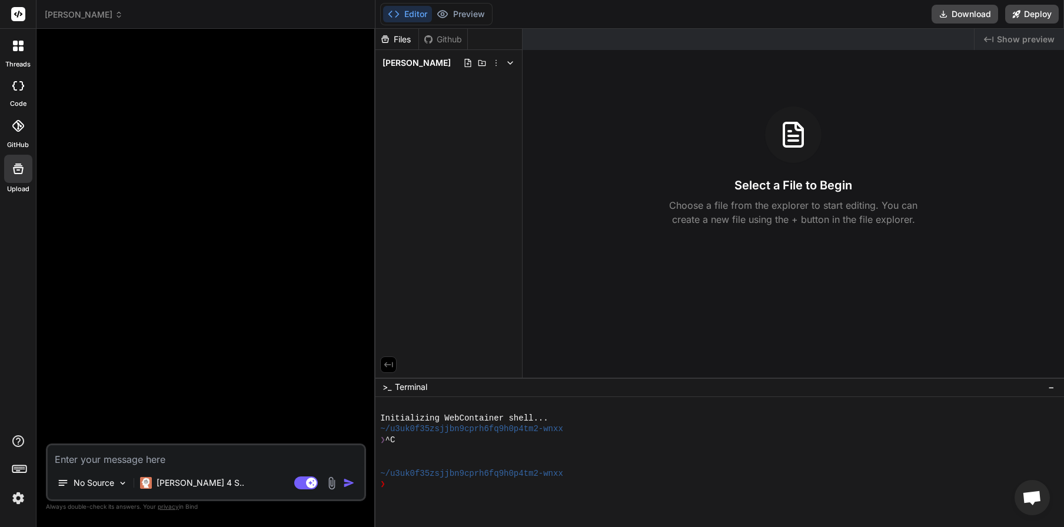
click at [995, 39] on div "Created with Pixso. Show preview" at bounding box center [1018, 39] width 89 height 21
click at [77, 487] on p "No Source" at bounding box center [94, 483] width 41 height 12
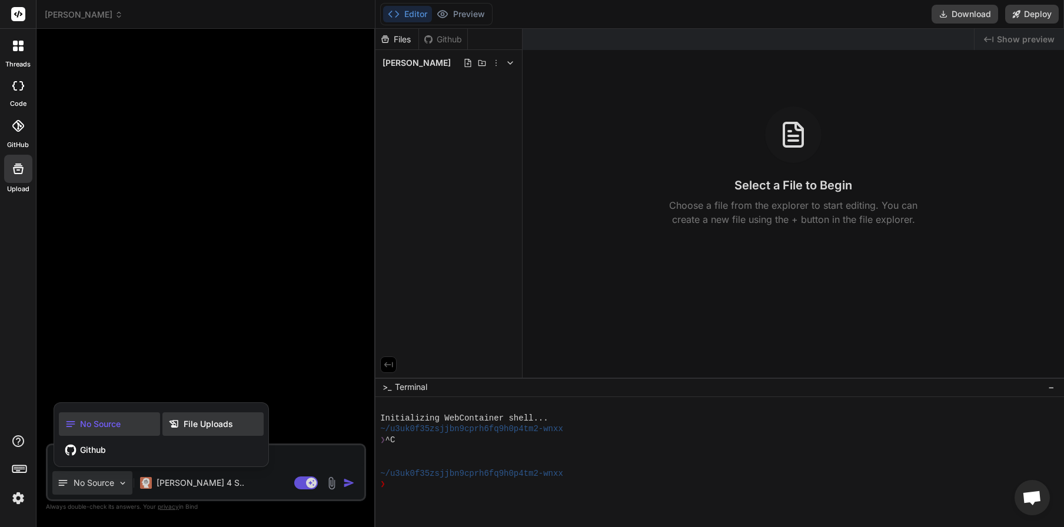
click at [199, 424] on span "File Uploads" at bounding box center [208, 424] width 49 height 12
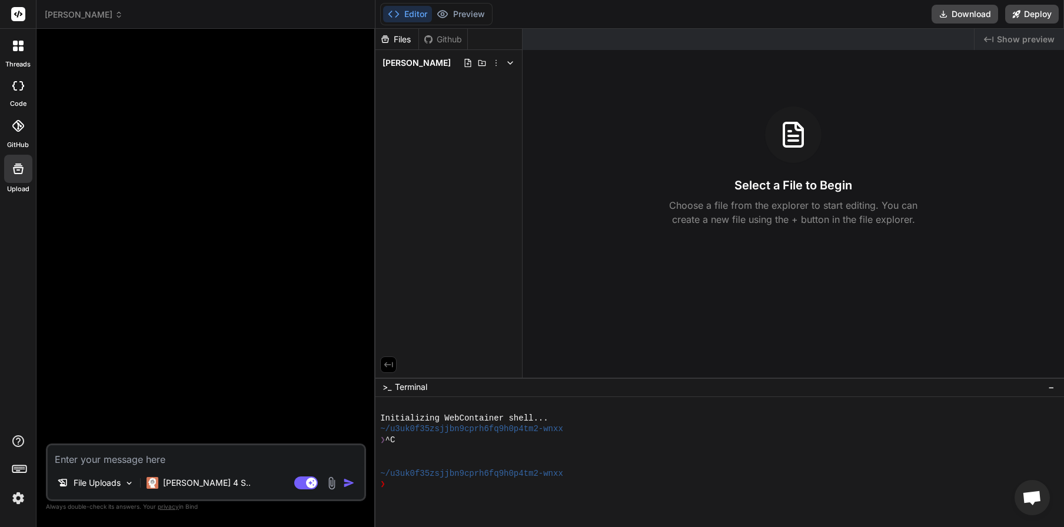
drag, startPoint x: 353, startPoint y: 262, endPoint x: 352, endPoint y: 252, distance: 10.0
click at [353, 261] on div at bounding box center [207, 240] width 318 height 405
click at [386, 368] on icon at bounding box center [388, 364] width 11 height 11
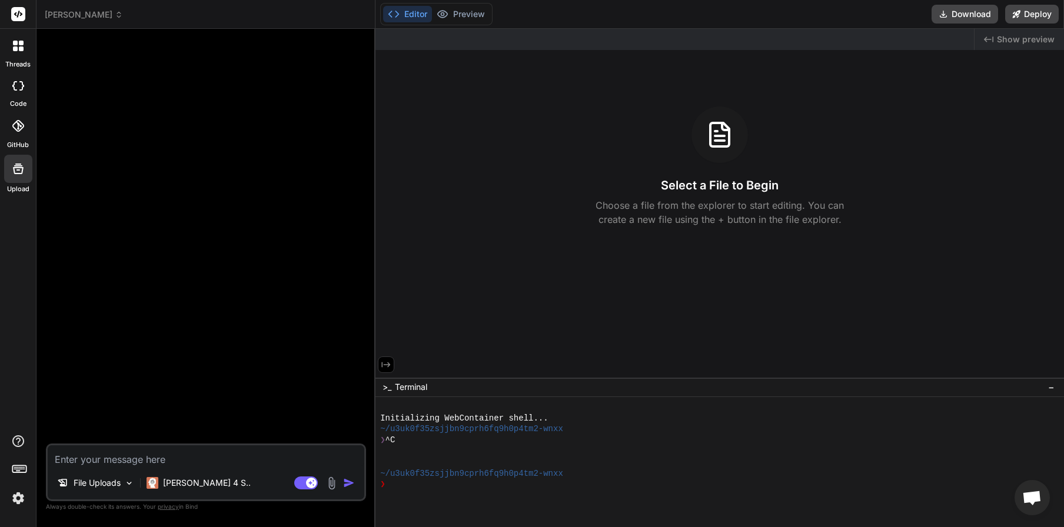
click at [386, 368] on icon at bounding box center [386, 364] width 11 height 11
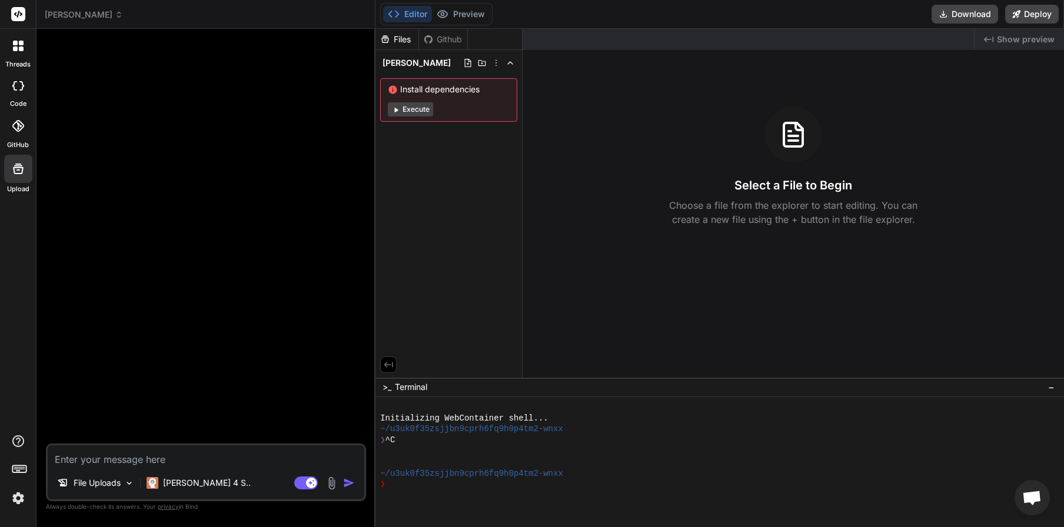
click at [113, 78] on div at bounding box center [207, 240] width 318 height 405
click at [18, 51] on icon at bounding box center [18, 46] width 11 height 11
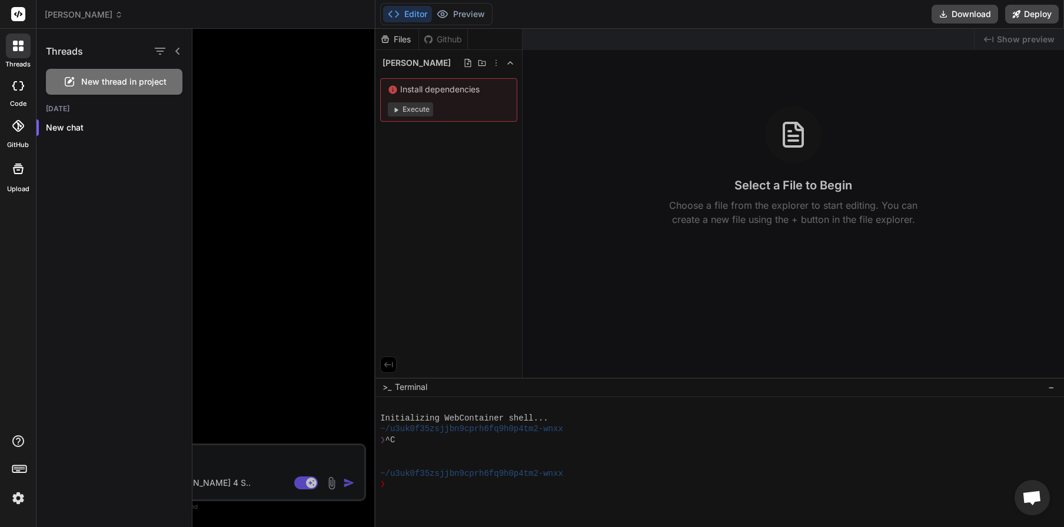
click at [297, 79] on div at bounding box center [627, 278] width 871 height 498
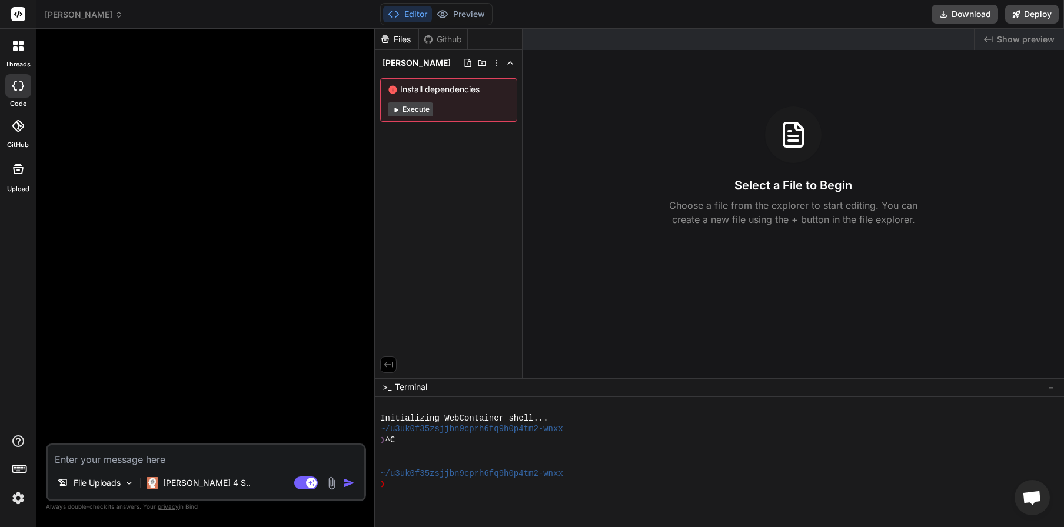
click at [403, 16] on button "Editor" at bounding box center [407, 14] width 49 height 16
click at [972, 12] on button "Download" at bounding box center [964, 14] width 66 height 19
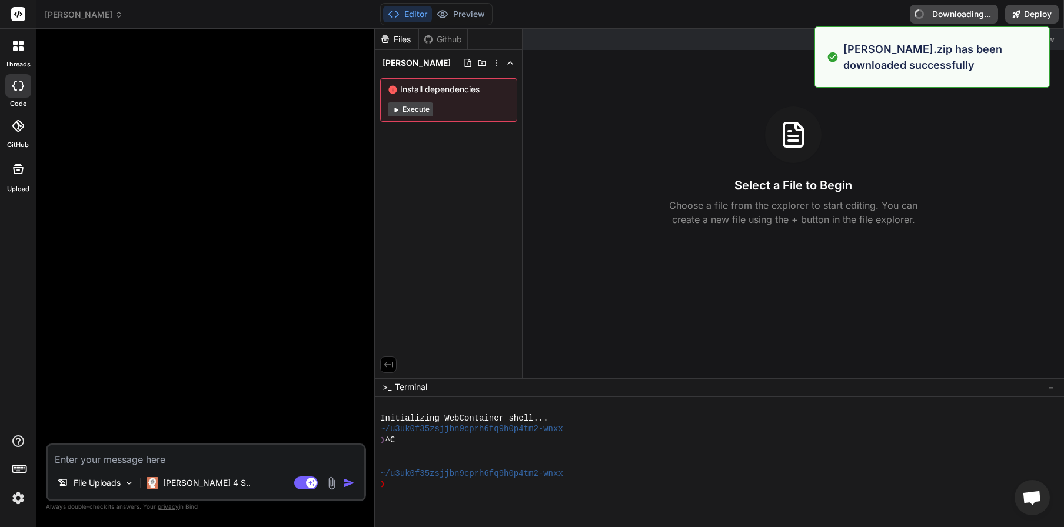
drag, startPoint x: 777, startPoint y: 108, endPoint x: 641, endPoint y: 70, distance: 140.5
click at [777, 107] on div "Select a File to Begin Choose a file from the explorer to start editing. You ca…" at bounding box center [792, 166] width 541 height 120
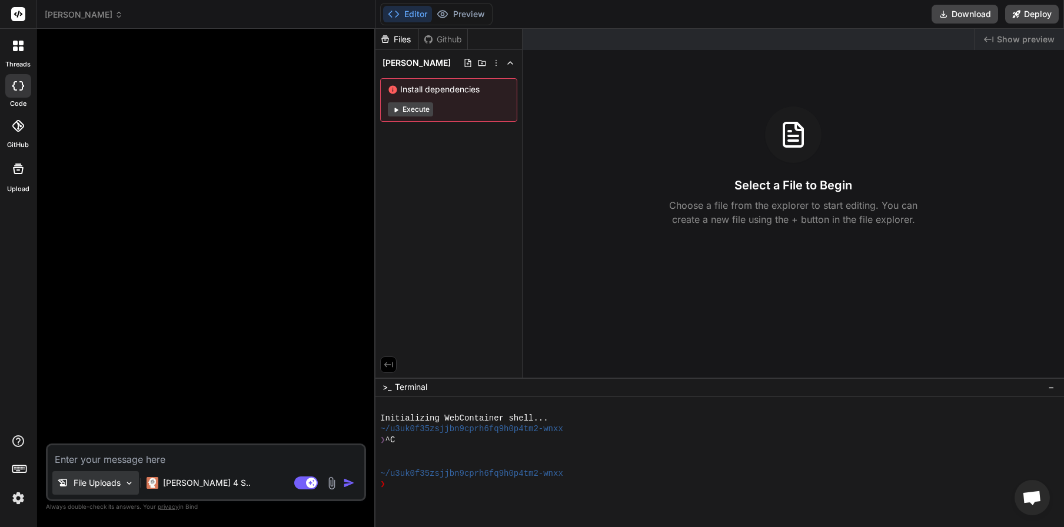
click at [62, 487] on icon at bounding box center [63, 483] width 12 height 12
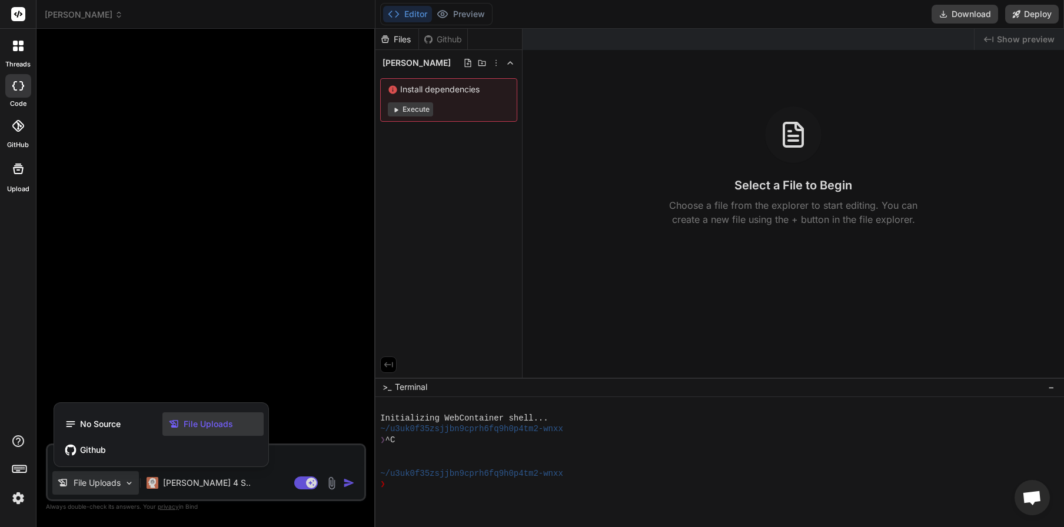
click at [244, 429] on div "File Uploads" at bounding box center [212, 424] width 101 height 24
type textarea "x"
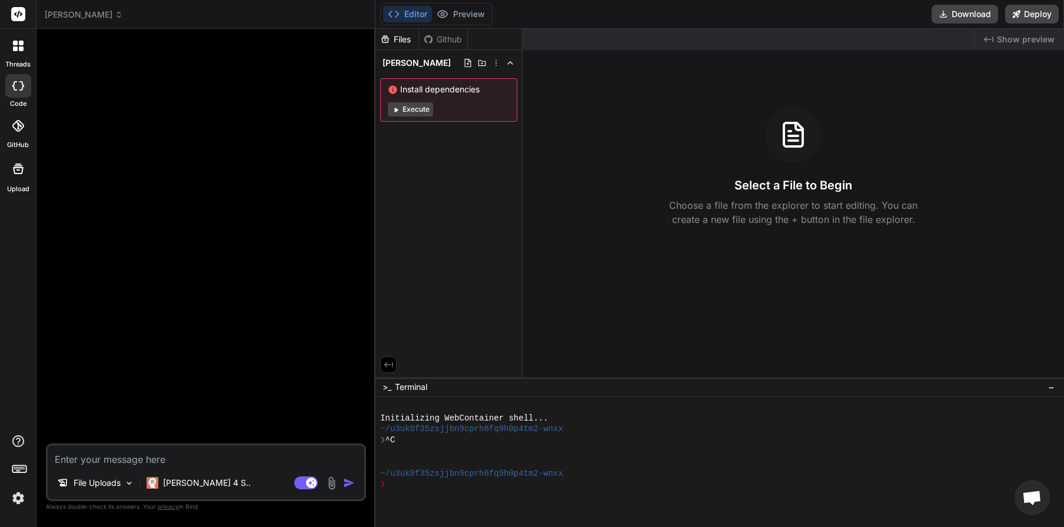
click at [392, 364] on icon at bounding box center [388, 364] width 9 height 5
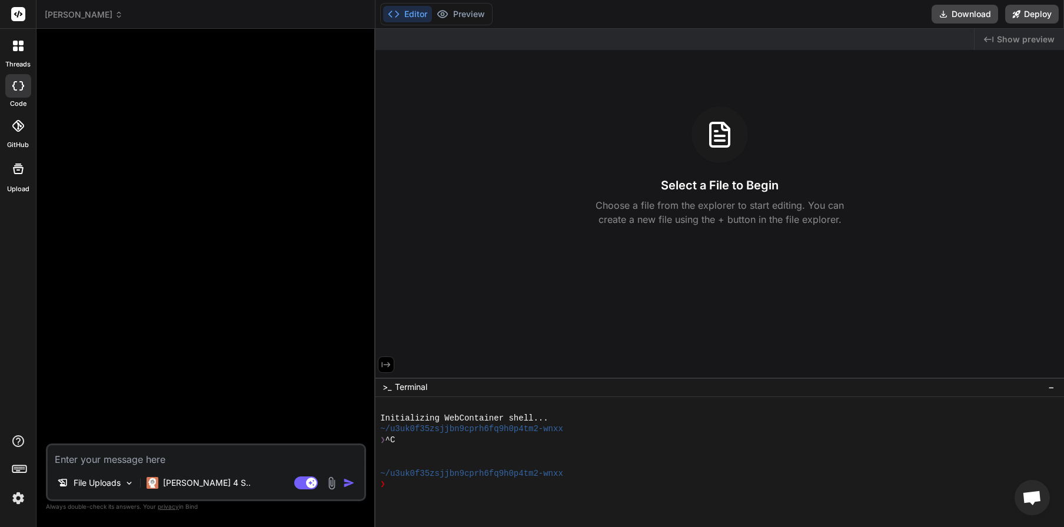
click at [1052, 390] on span "−" at bounding box center [1051, 387] width 6 height 12
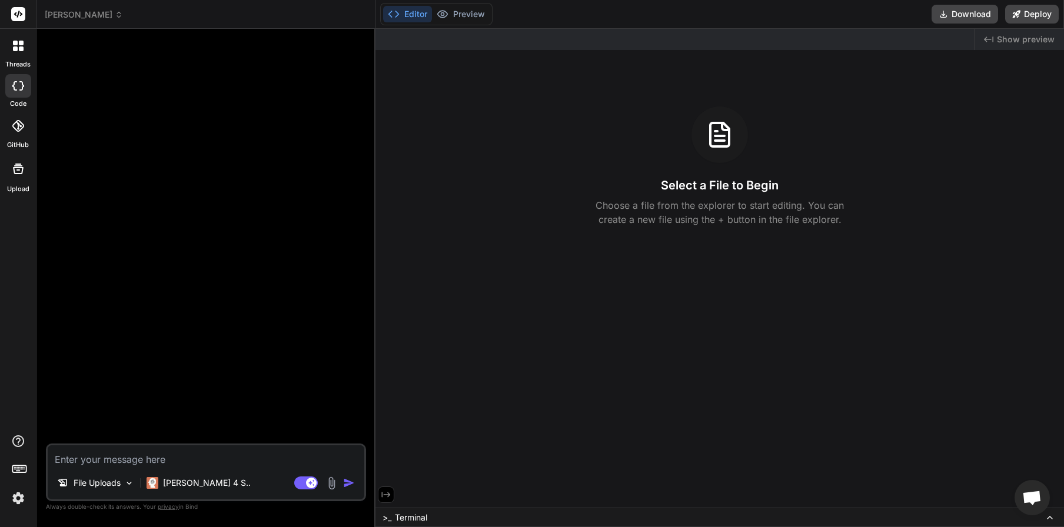
click at [395, 16] on icon at bounding box center [394, 14] width 12 height 12
click at [467, 24] on div "Editor Preview Disabled until preview for your project is generated" at bounding box center [436, 14] width 112 height 22
click at [456, 21] on div "Editor Preview Disabled until preview for your project is generated" at bounding box center [436, 14] width 112 height 22
click at [16, 49] on icon at bounding box center [15, 48] width 5 height 5
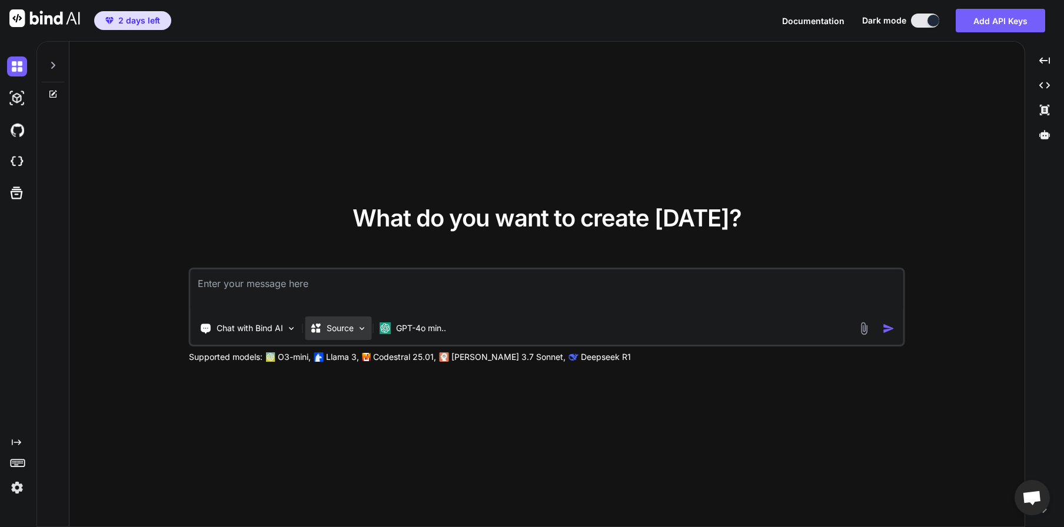
click at [367, 331] on div "Source" at bounding box center [338, 329] width 66 height 24
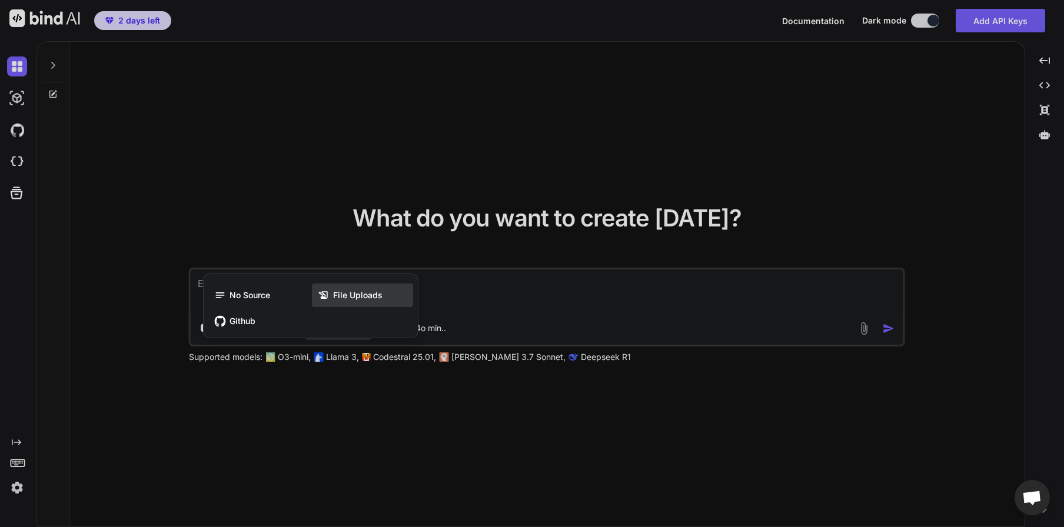
click at [362, 295] on span "File Uploads" at bounding box center [357, 295] width 49 height 12
type textarea "x"
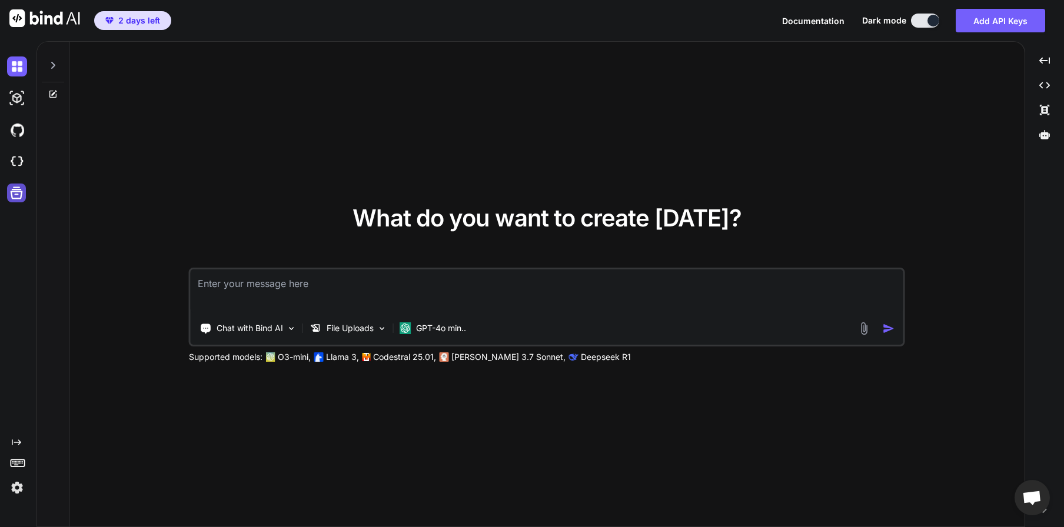
click at [15, 196] on icon at bounding box center [16, 193] width 16 height 16
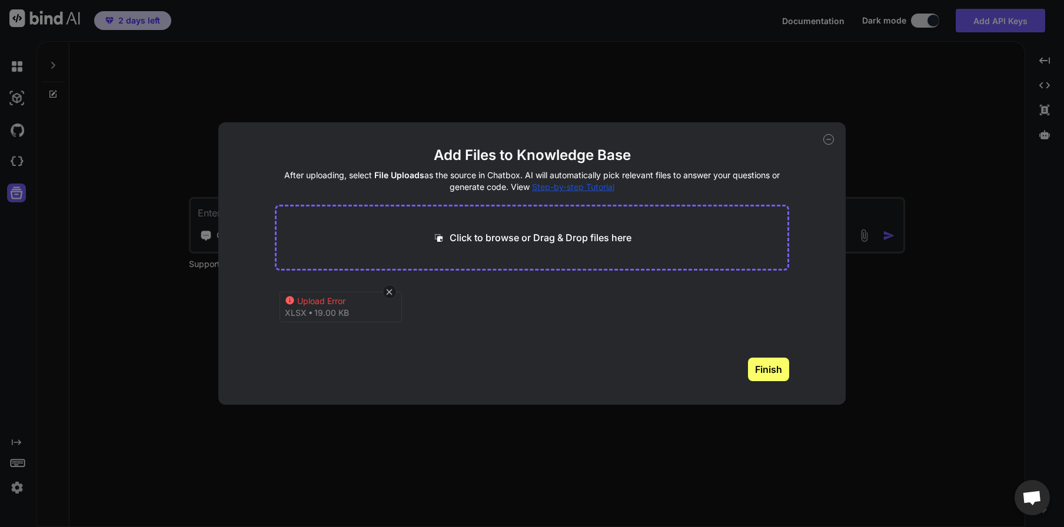
click at [781, 369] on button "Finish" at bounding box center [768, 370] width 41 height 24
click at [827, 138] on icon at bounding box center [828, 139] width 11 height 11
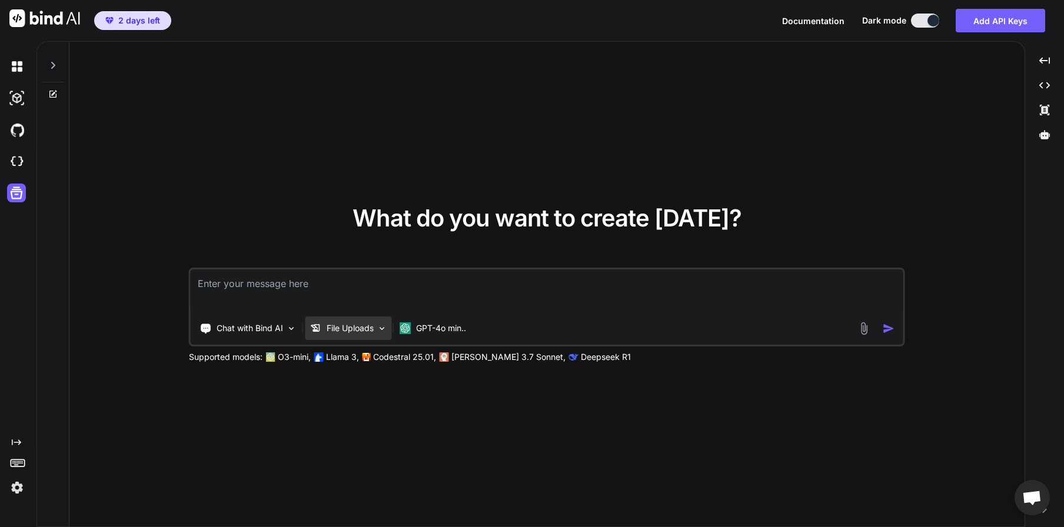
click at [384, 330] on img at bounding box center [382, 329] width 10 height 10
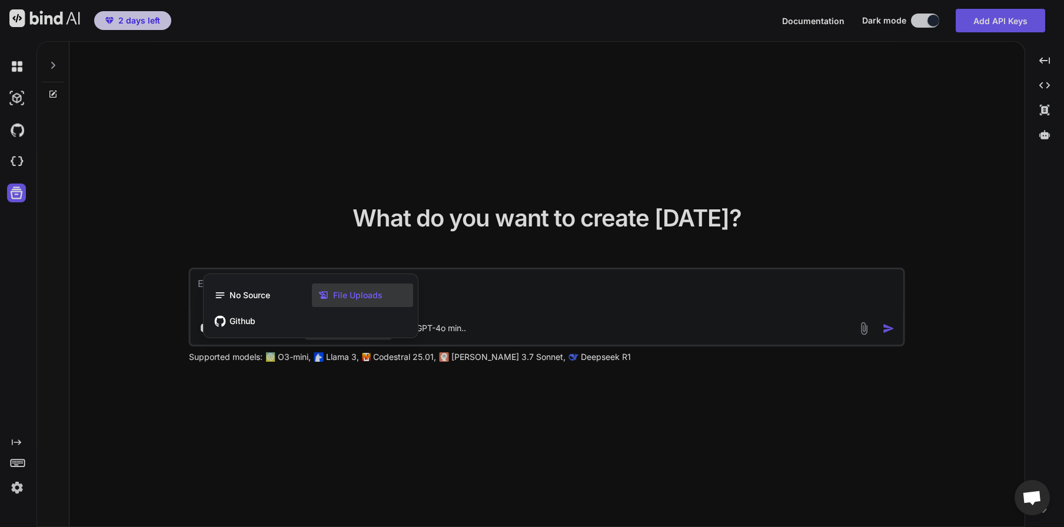
click at [359, 296] on span "File Uploads" at bounding box center [357, 295] width 49 height 12
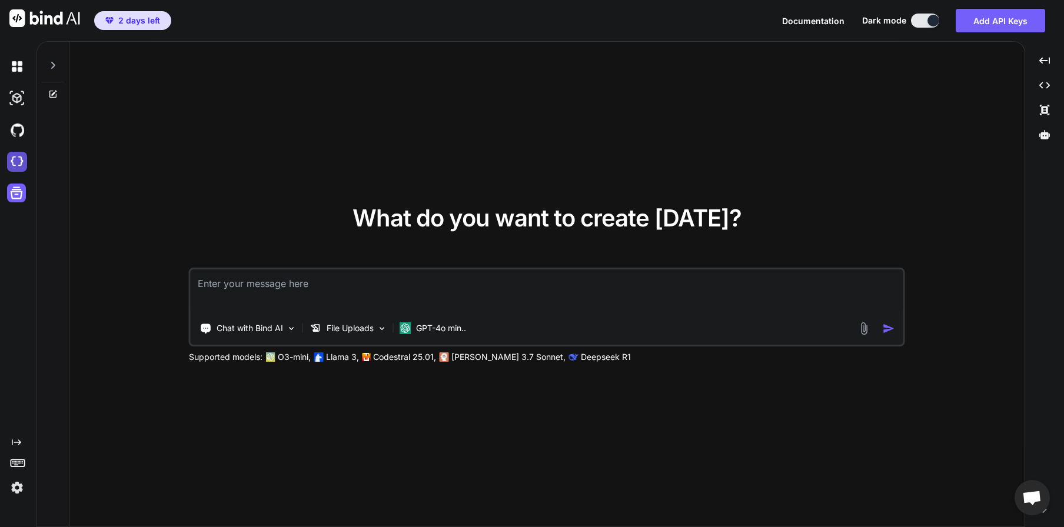
click at [21, 166] on img at bounding box center [17, 162] width 20 height 20
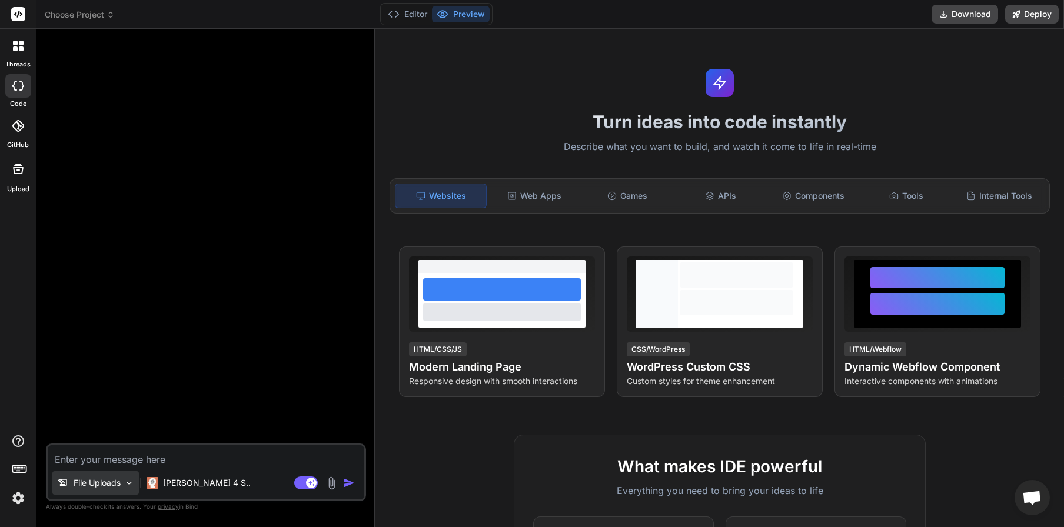
type textarea "x"
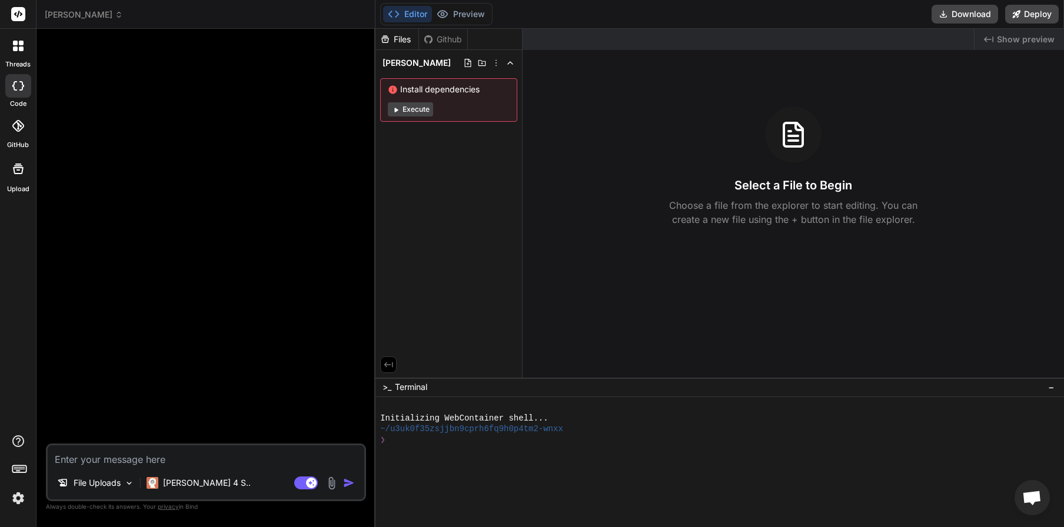
click at [17, 14] on icon at bounding box center [18, 14] width 14 height 14
